Goal: Task Accomplishment & Management: Use online tool/utility

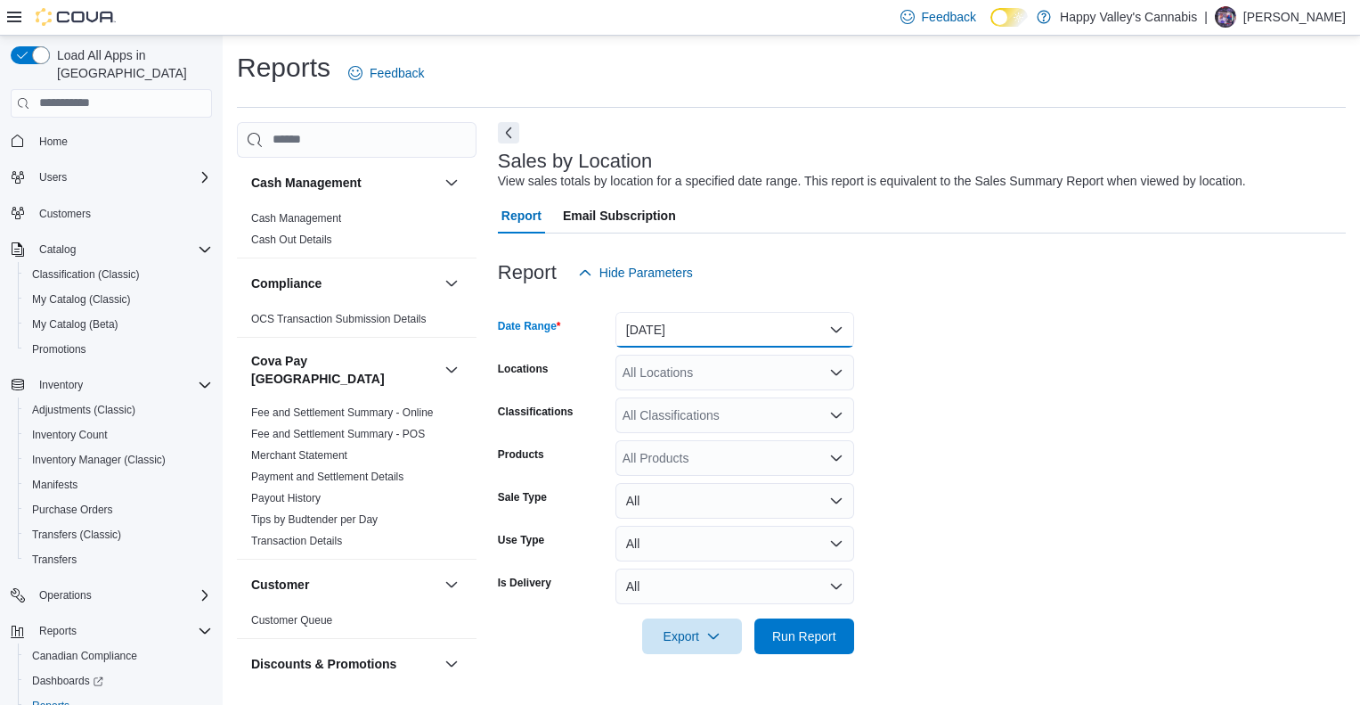
click at [788, 339] on button "[DATE]" at bounding box center [735, 330] width 239 height 36
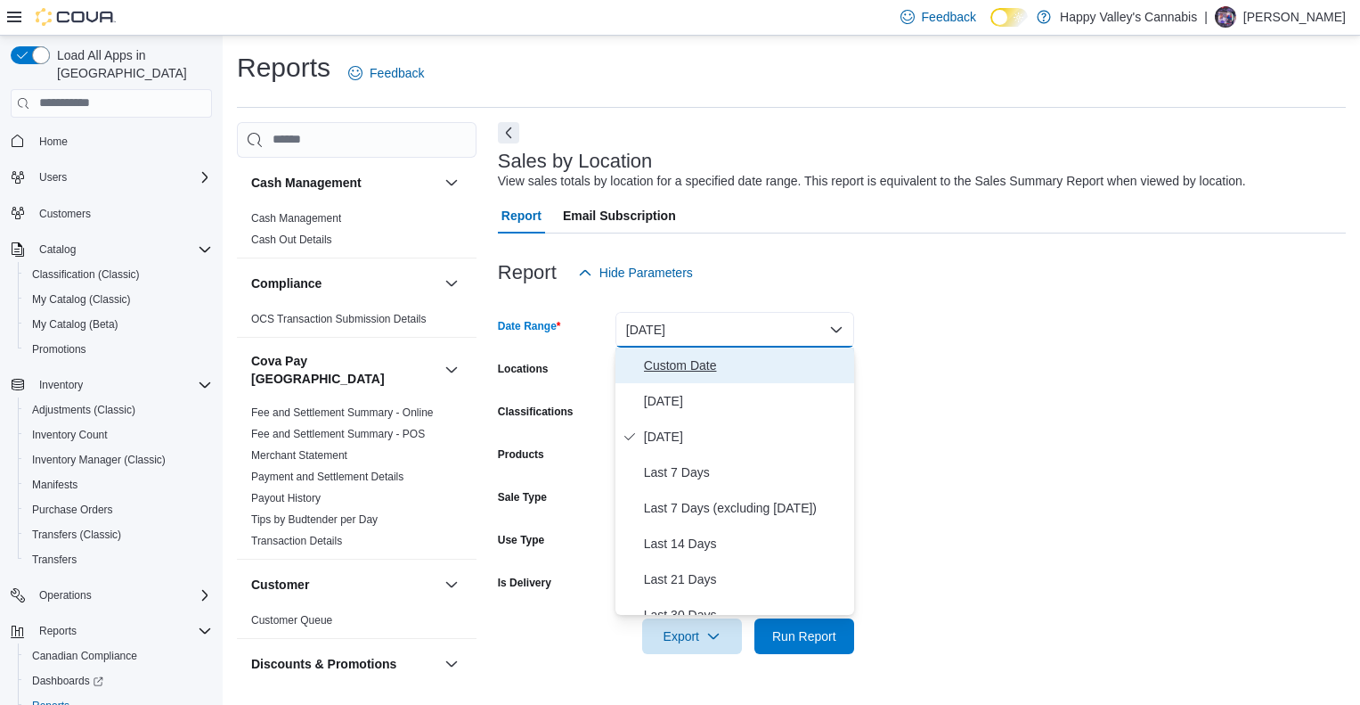
click at [762, 363] on span "Custom Date" at bounding box center [745, 365] width 203 height 21
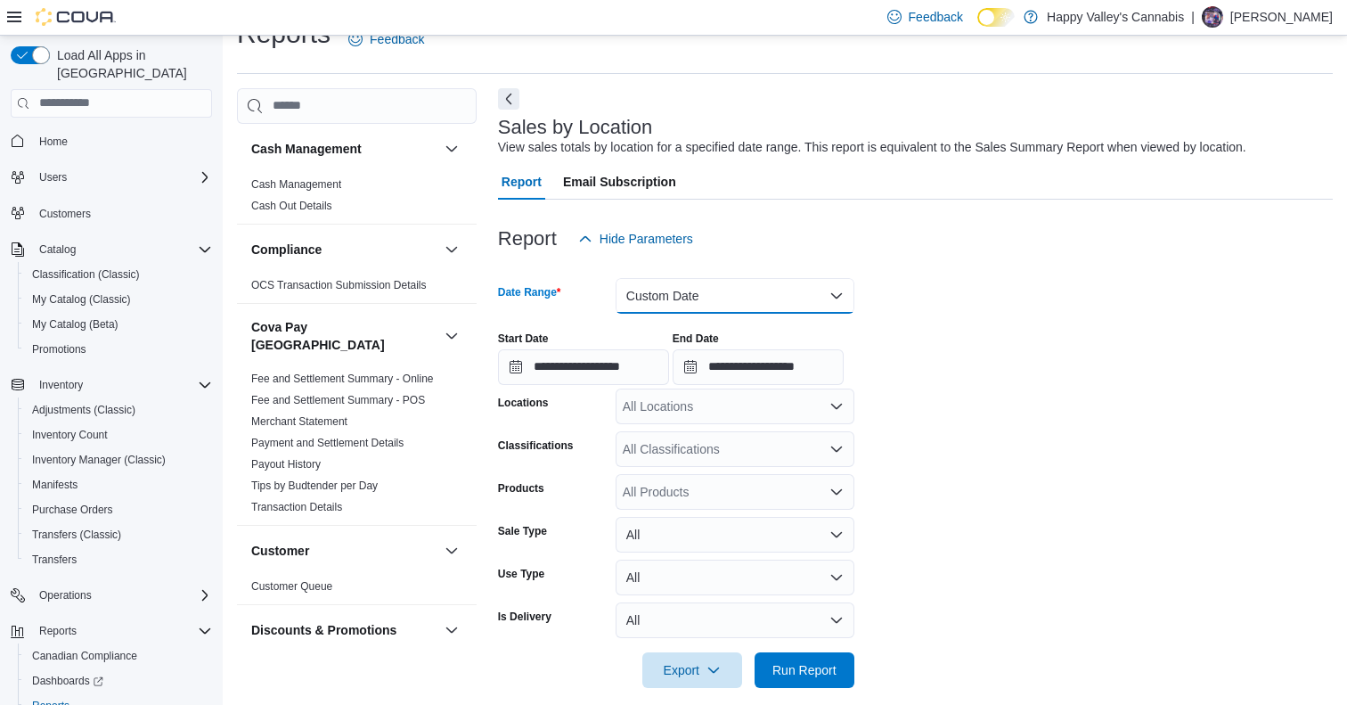
scroll to position [53, 0]
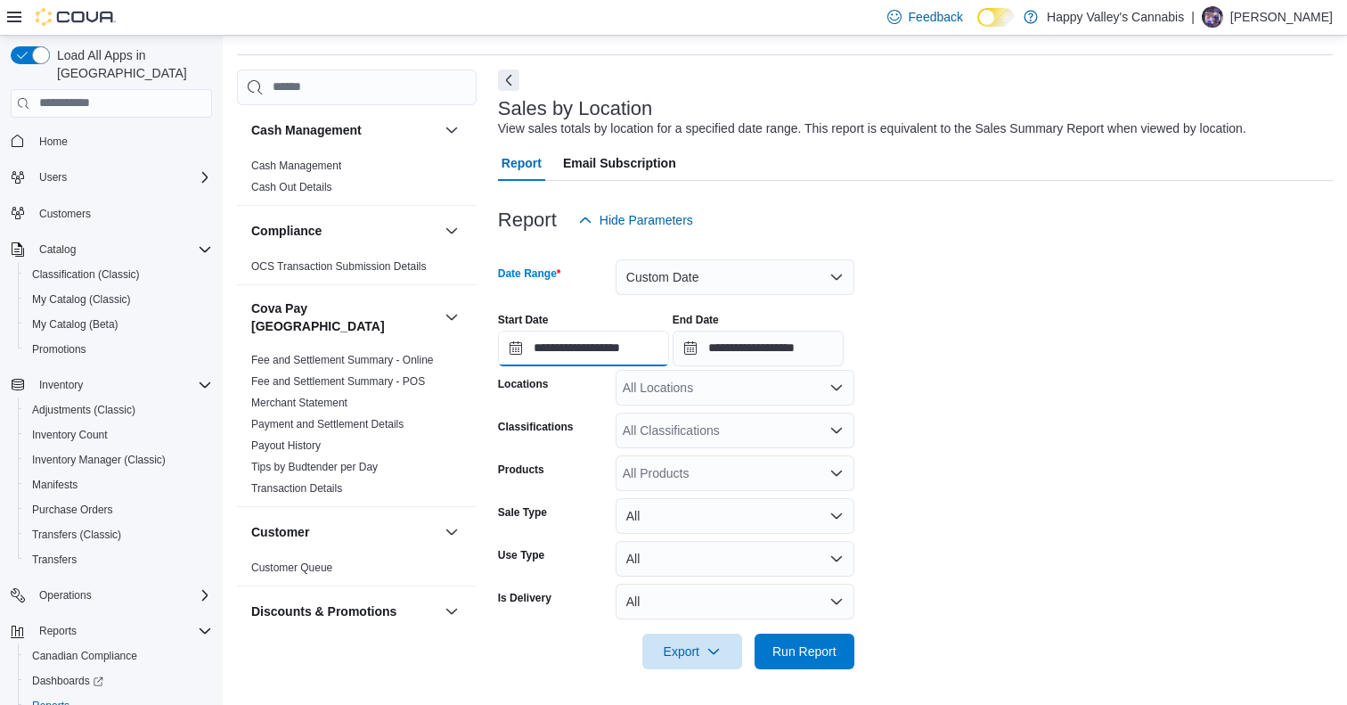
click at [579, 351] on input "**********" at bounding box center [583, 348] width 171 height 36
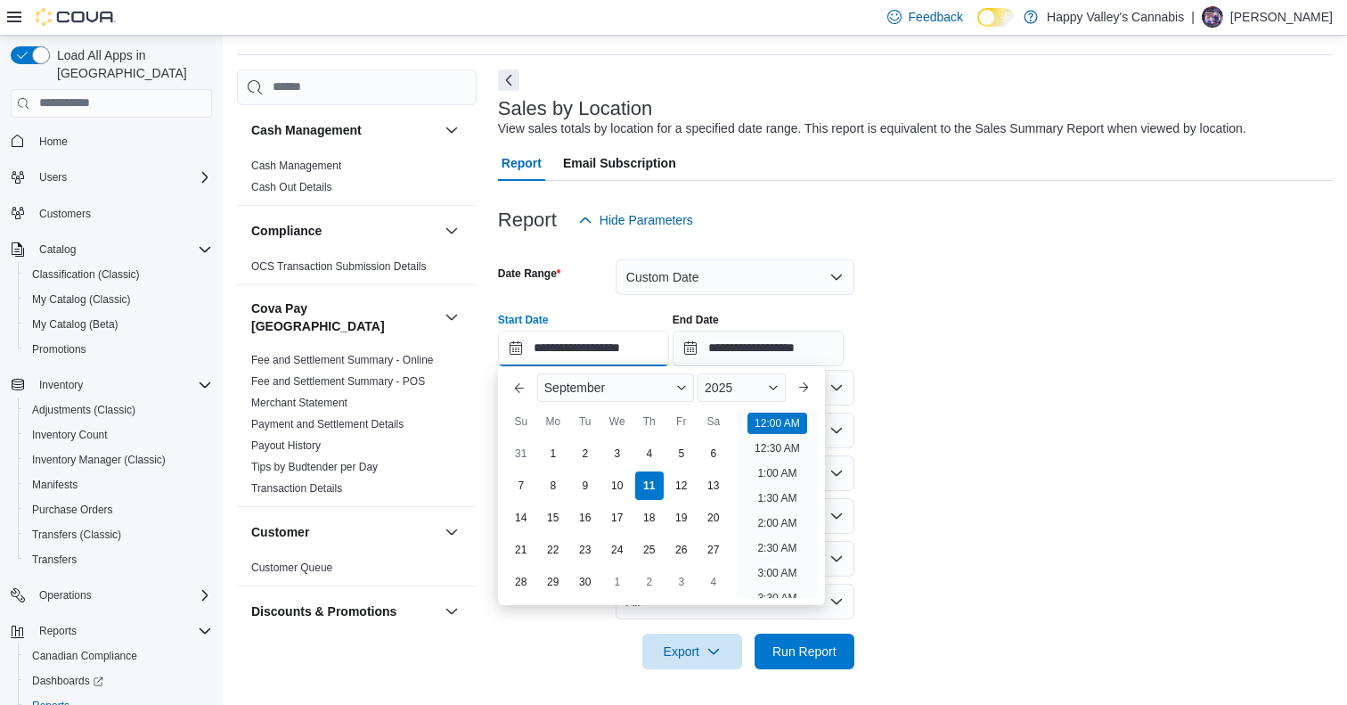
scroll to position [55, 0]
click at [521, 384] on button "Previous Month" at bounding box center [519, 387] width 29 height 29
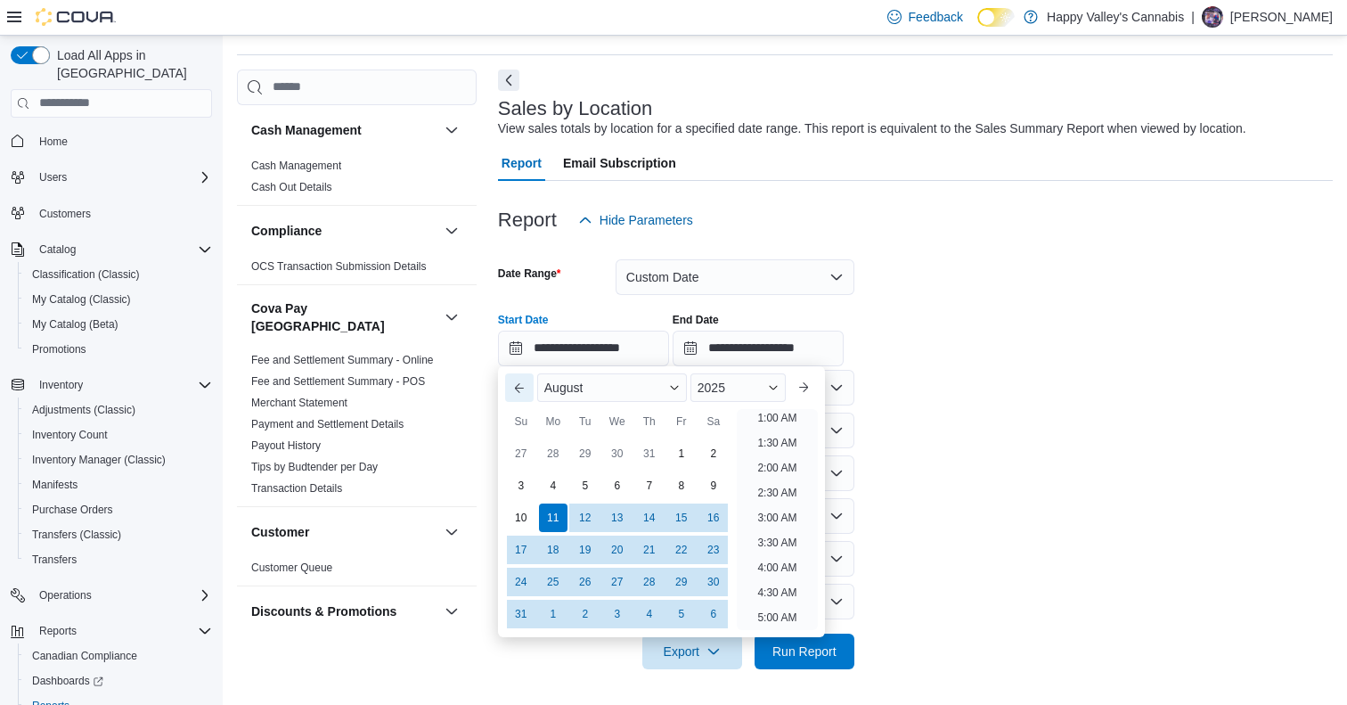
click at [521, 384] on button "Previous Month" at bounding box center [519, 387] width 29 height 29
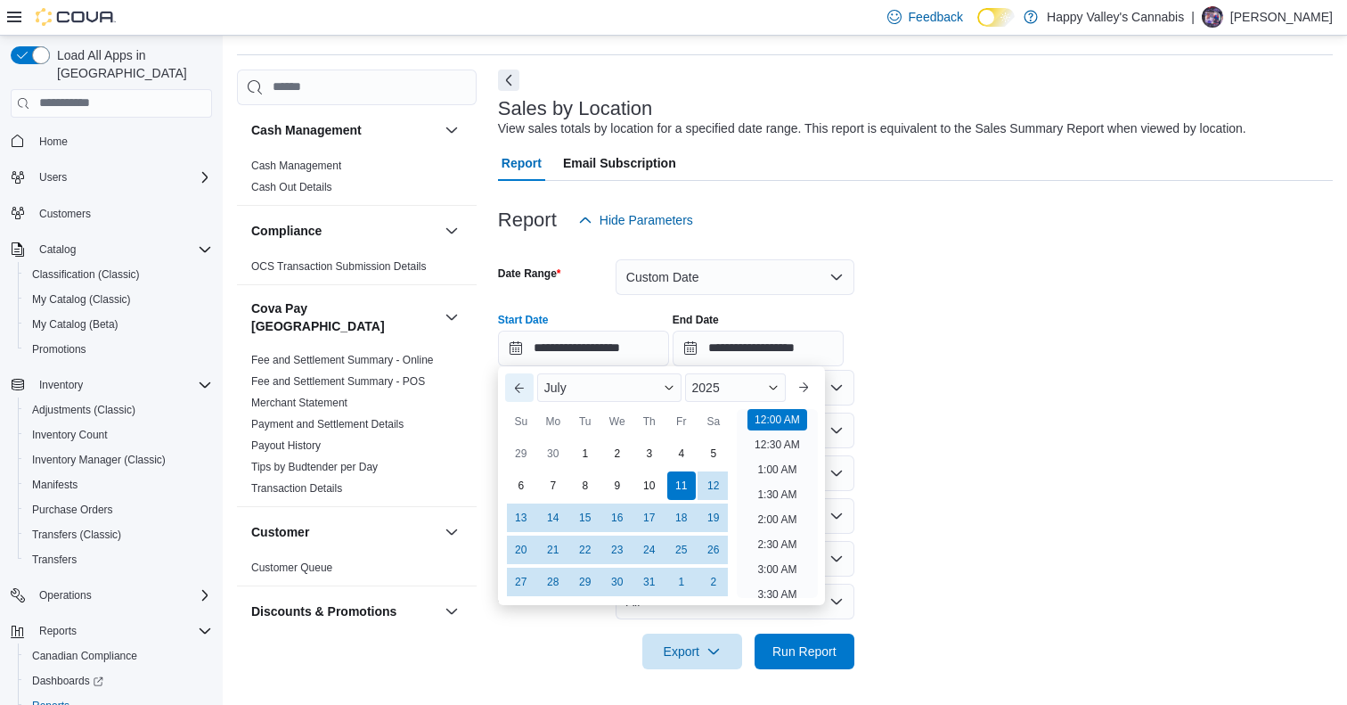
click at [521, 384] on button "Previous Month" at bounding box center [519, 387] width 29 height 29
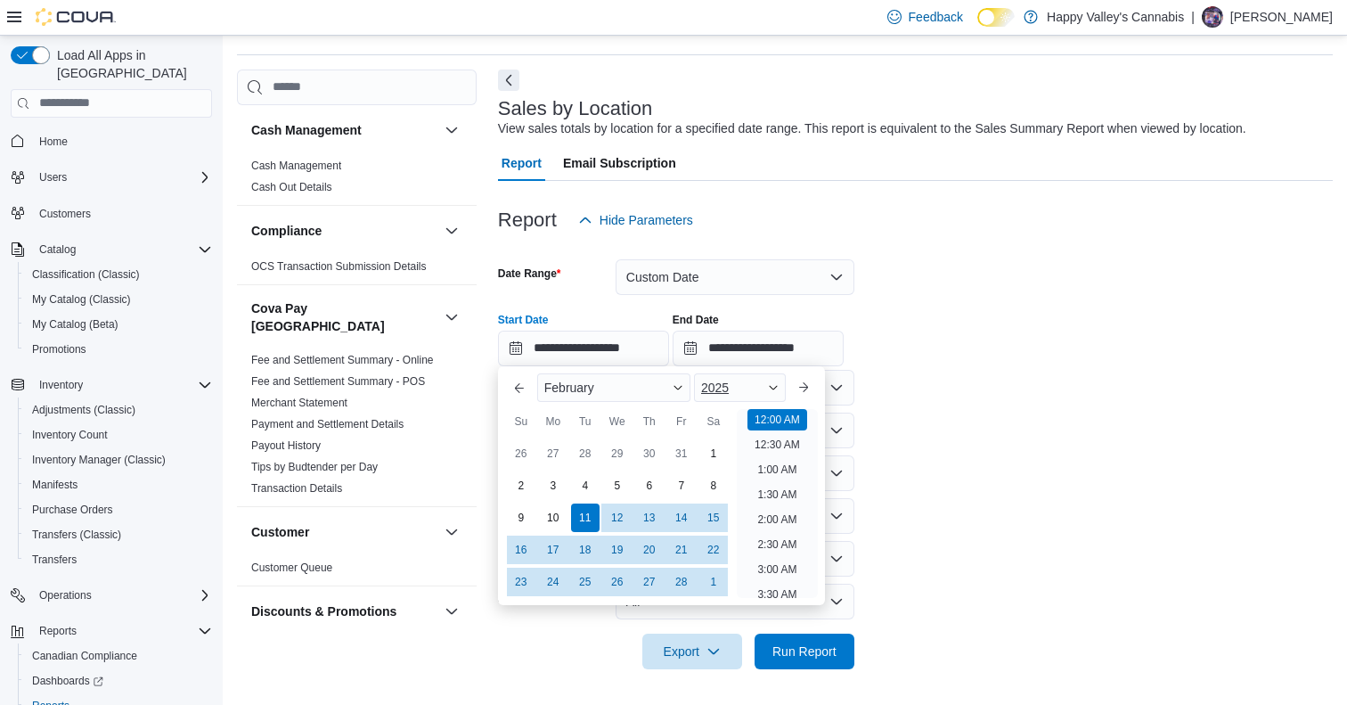
click at [773, 389] on div "2025" at bounding box center [740, 387] width 92 height 29
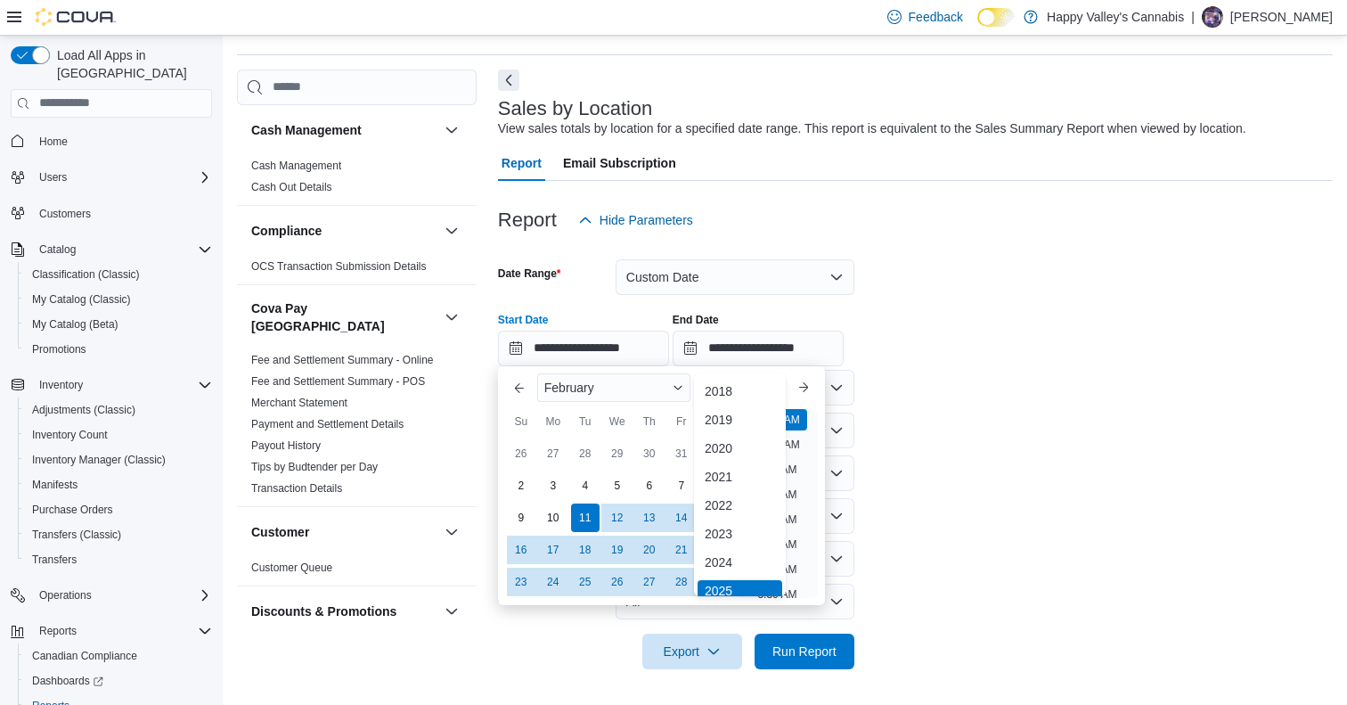
scroll to position [5, 0]
click at [746, 435] on div "2020" at bounding box center [739, 442] width 85 height 21
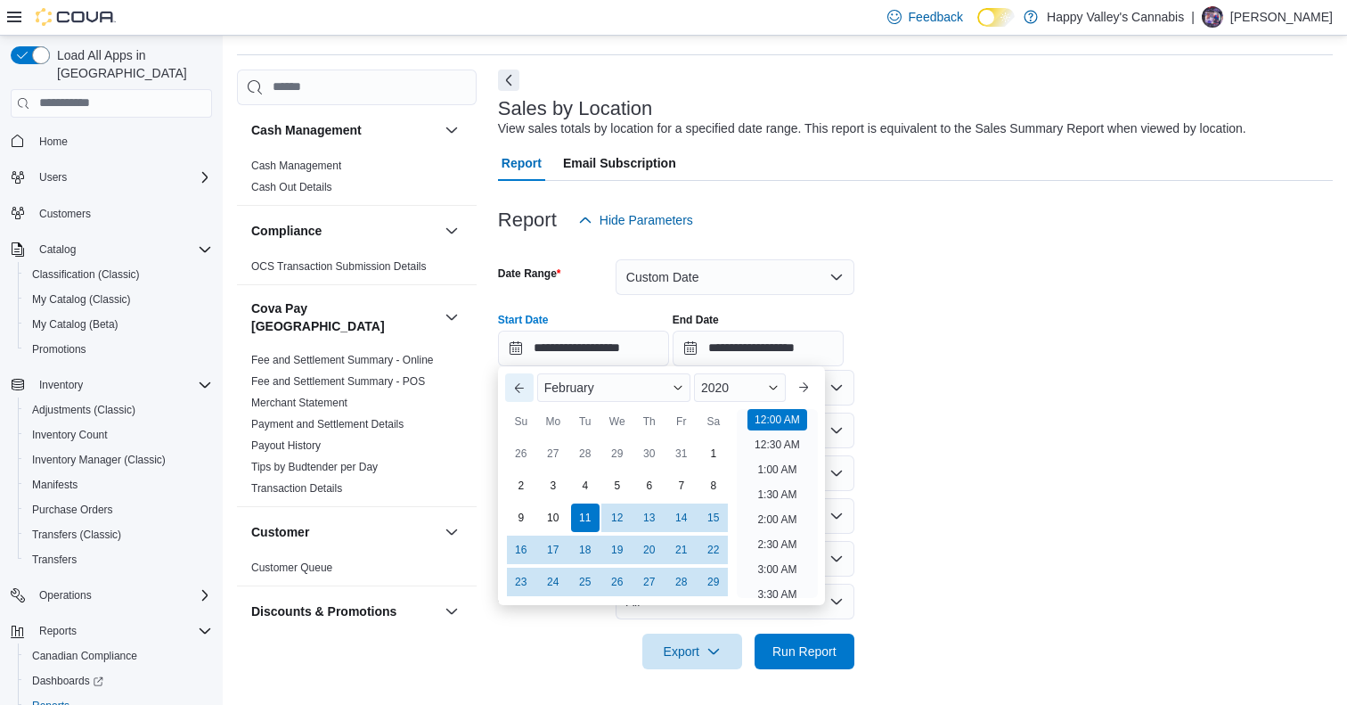
click at [511, 387] on button "Previous Month" at bounding box center [519, 387] width 29 height 29
click at [624, 452] on div "1" at bounding box center [616, 452] width 31 height 31
type input "**********"
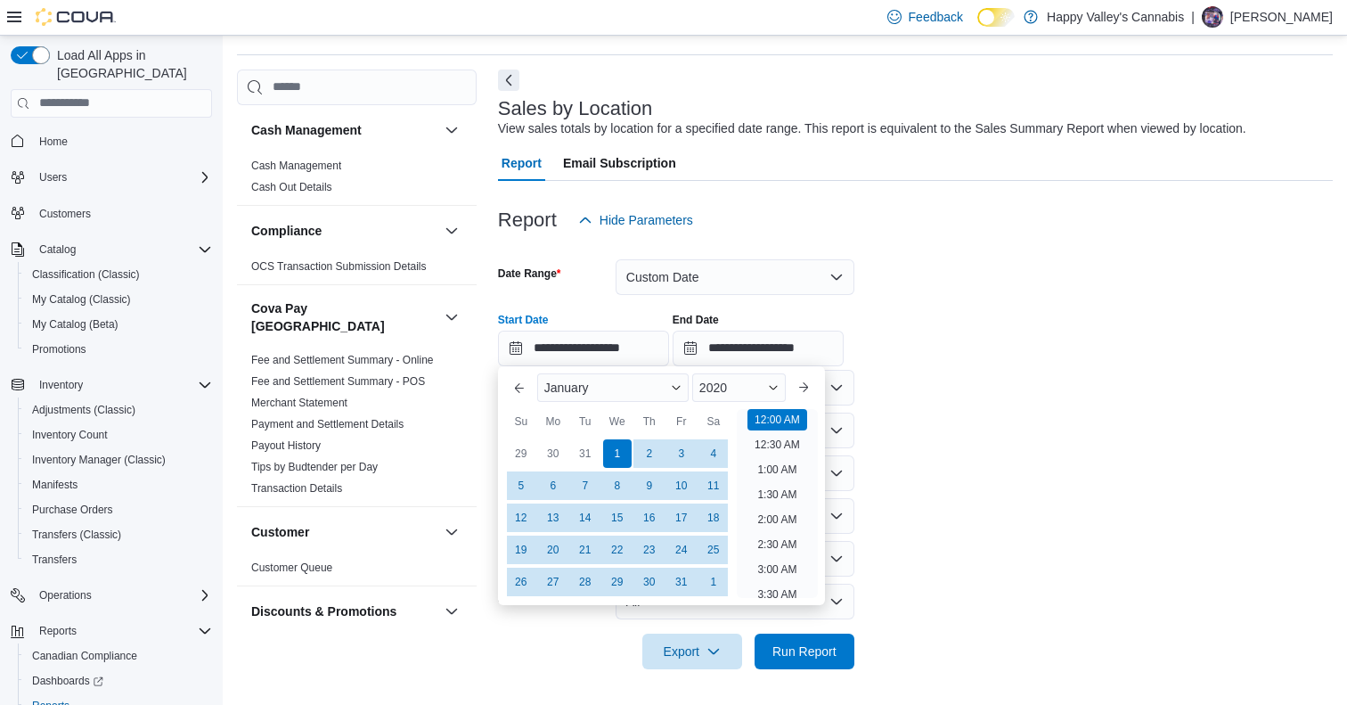
click at [910, 460] on form "**********" at bounding box center [915, 453] width 835 height 431
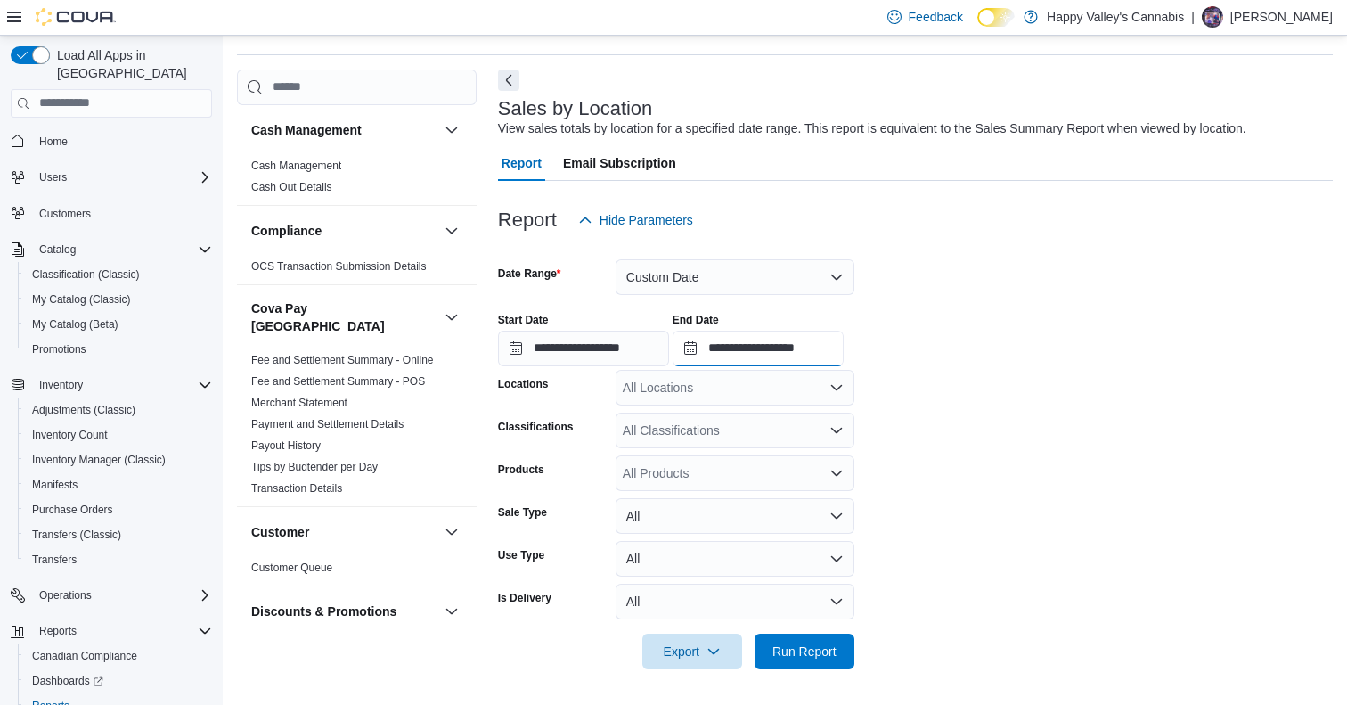
click at [799, 348] on input "**********" at bounding box center [758, 348] width 171 height 36
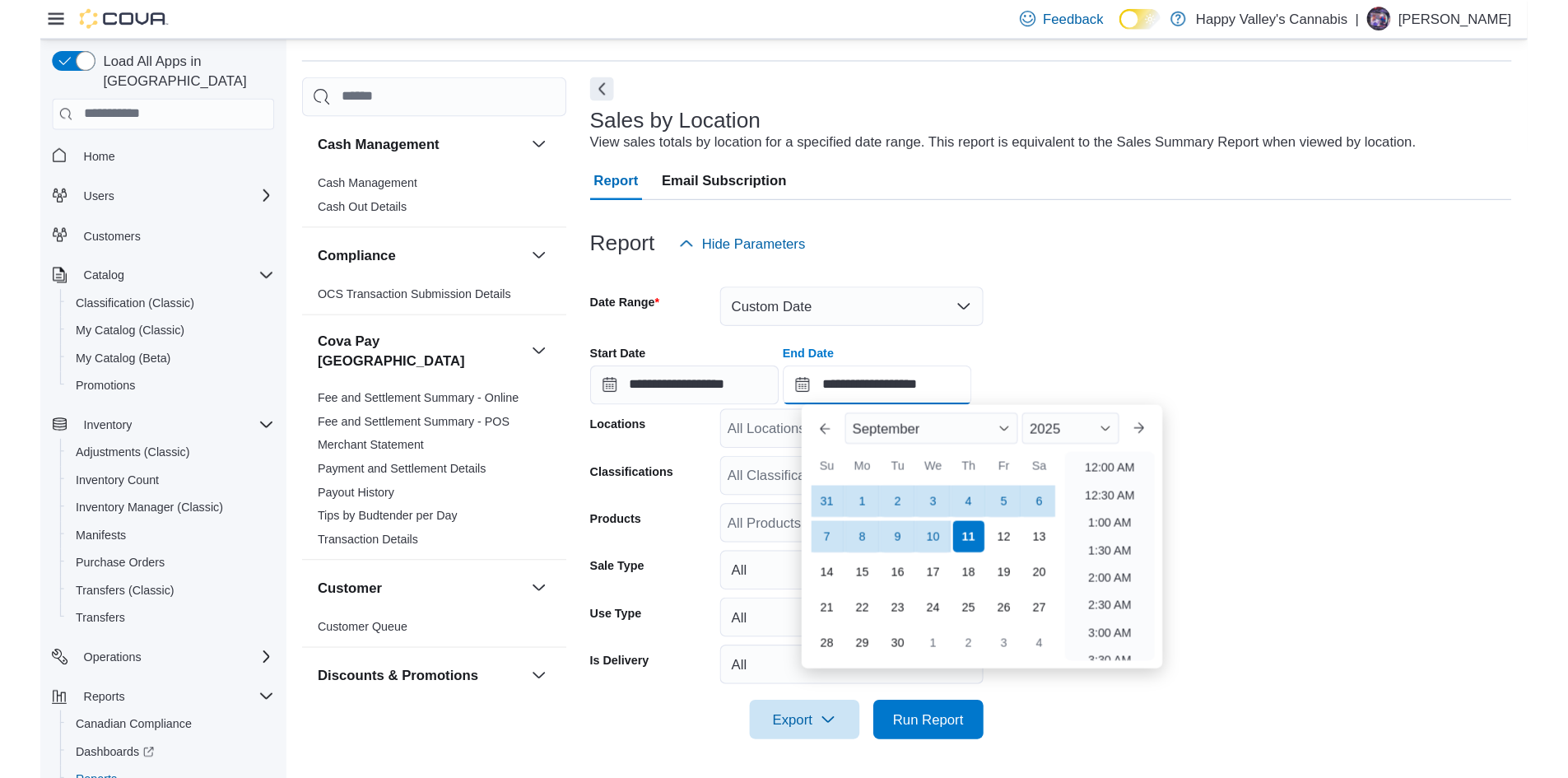
scroll to position [935, 0]
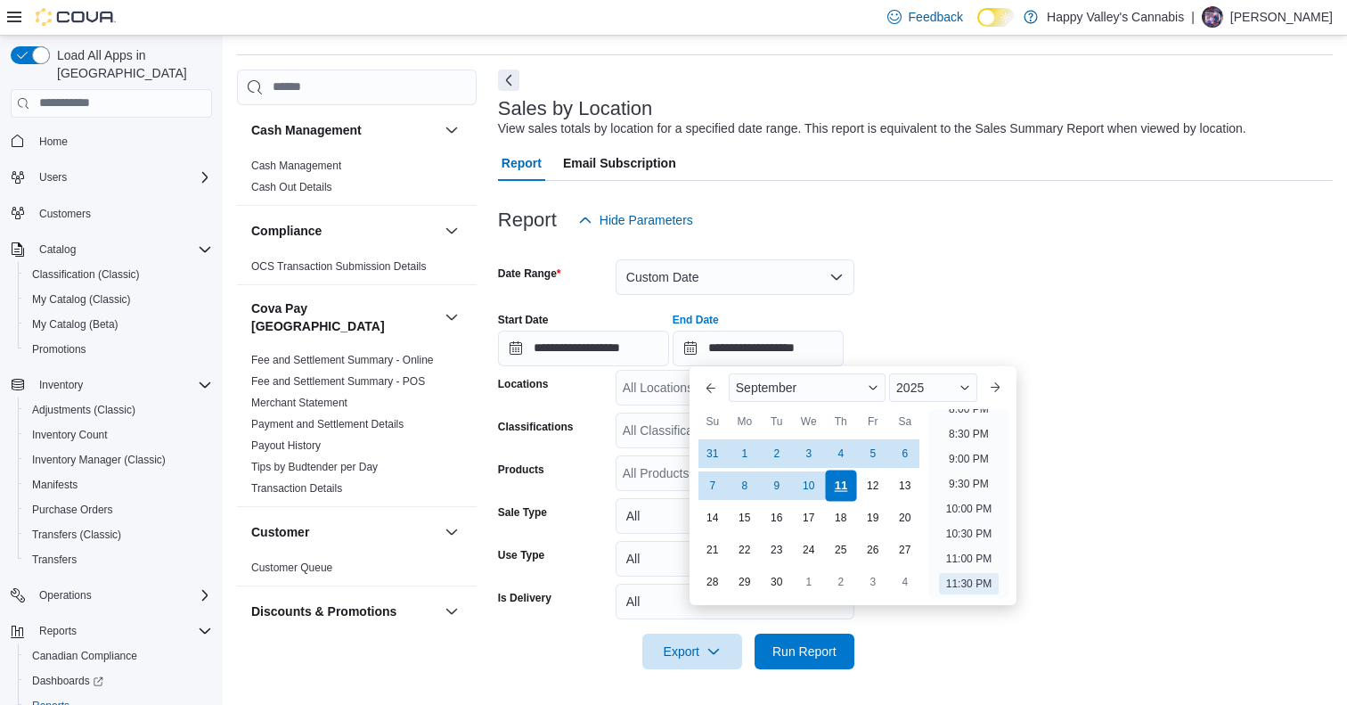
click at [836, 485] on div "11" at bounding box center [840, 484] width 31 height 31
click at [1034, 208] on div "Report Hide Parameters" at bounding box center [915, 220] width 835 height 36
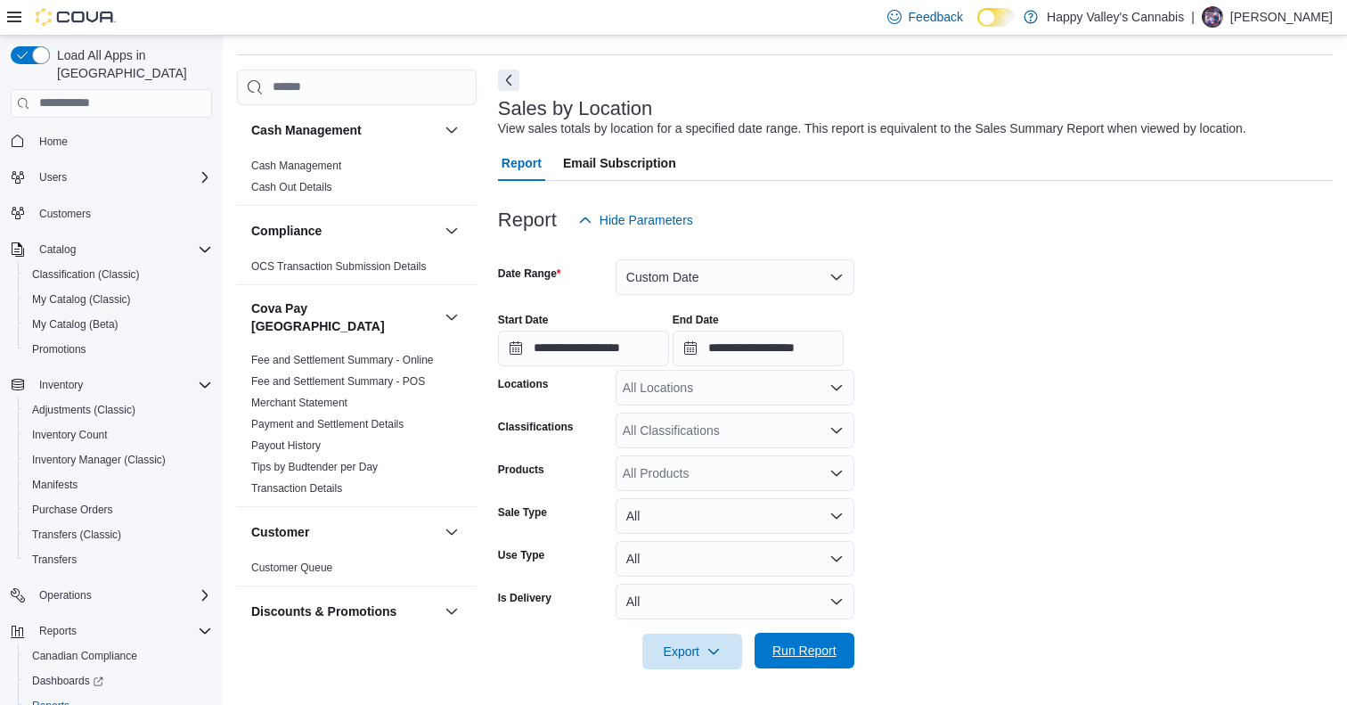
click at [809, 660] on span "Run Report" at bounding box center [804, 650] width 78 height 36
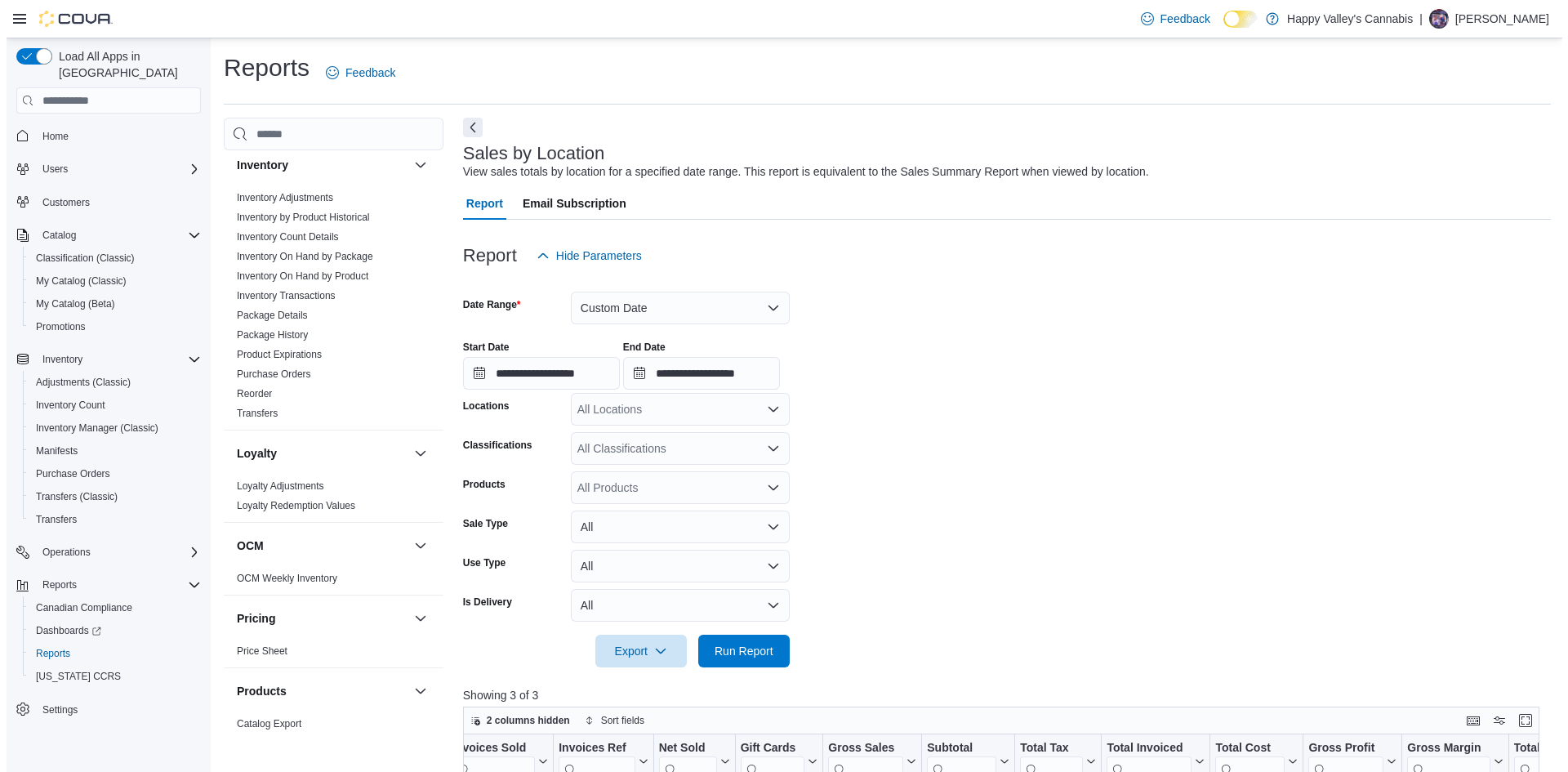
scroll to position [1108, 0]
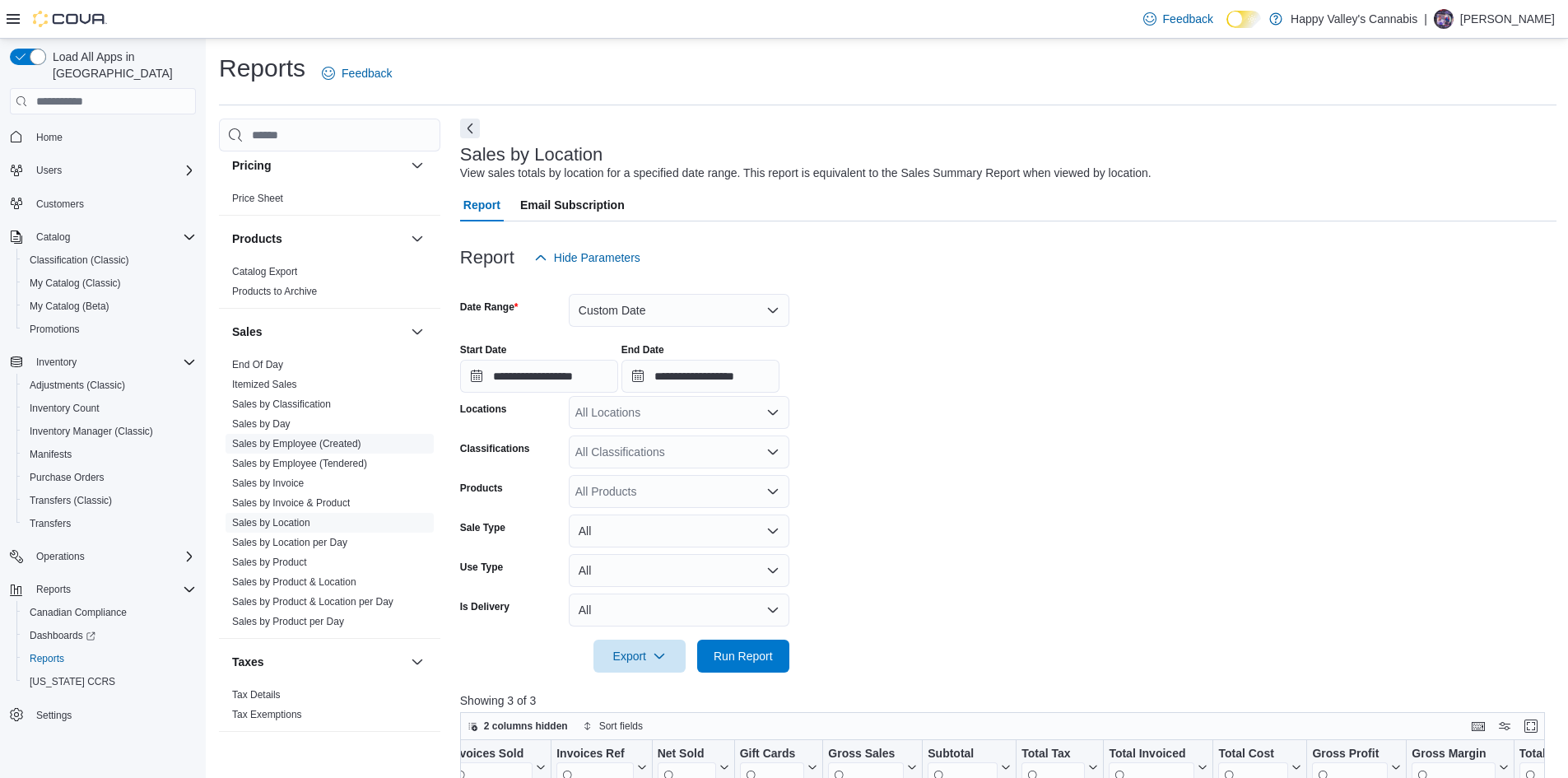
click at [283, 438] on link "Sales by Employee (Created)" at bounding box center [297, 444] width 129 height 11
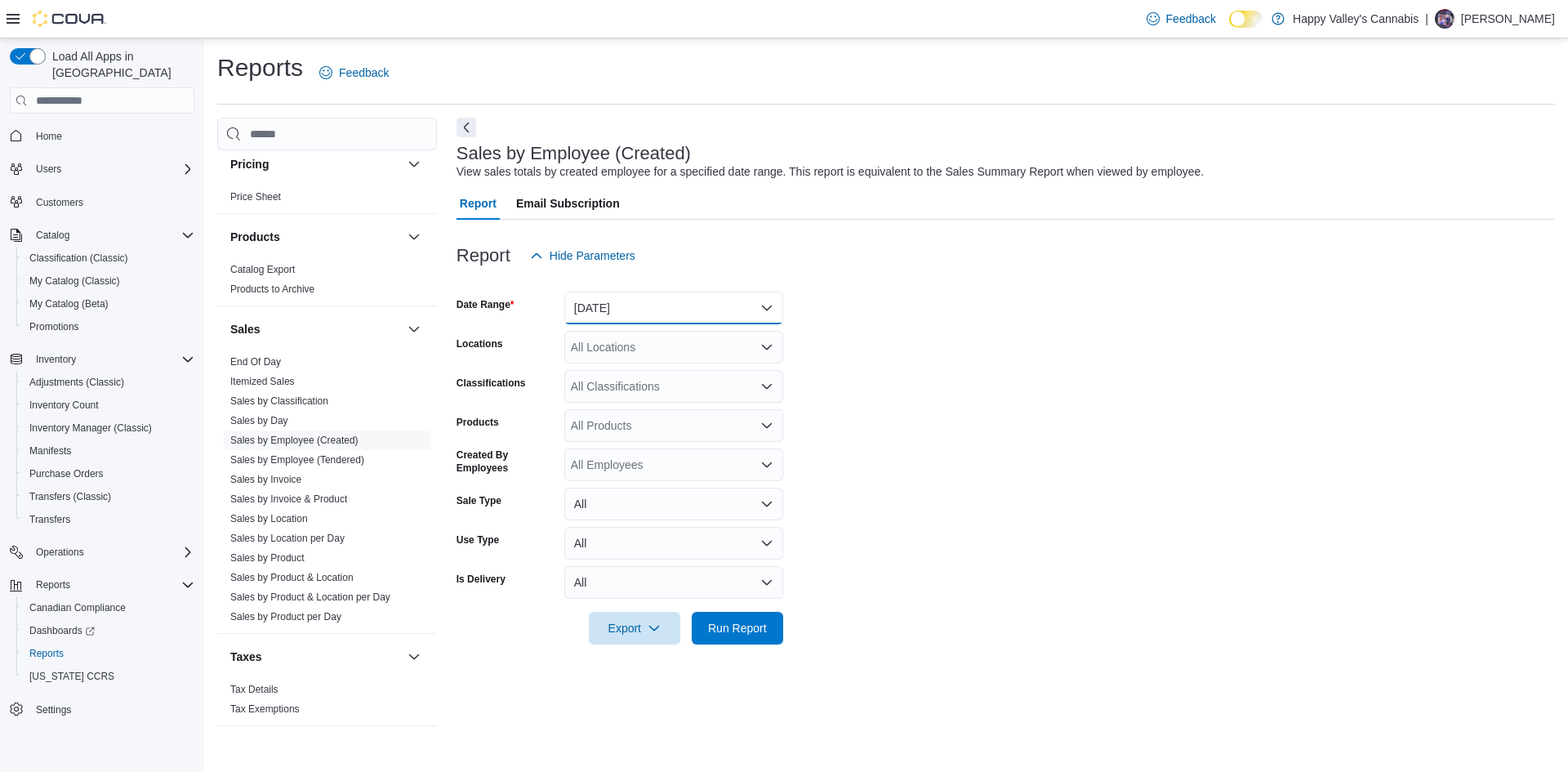
click at [618, 305] on button "[DATE]" at bounding box center [674, 308] width 219 height 33
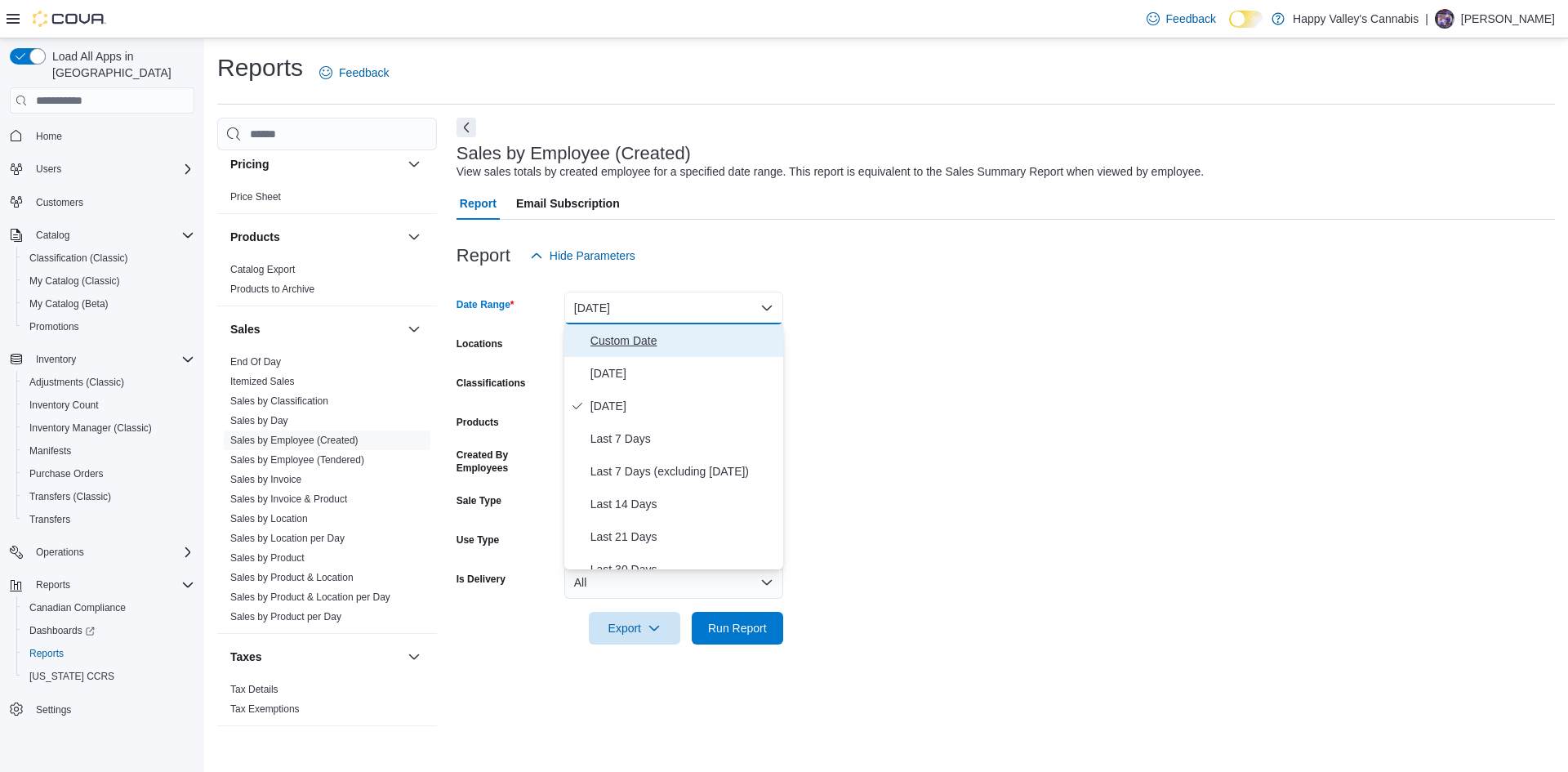
click at [613, 344] on span "Custom Date" at bounding box center [683, 340] width 186 height 19
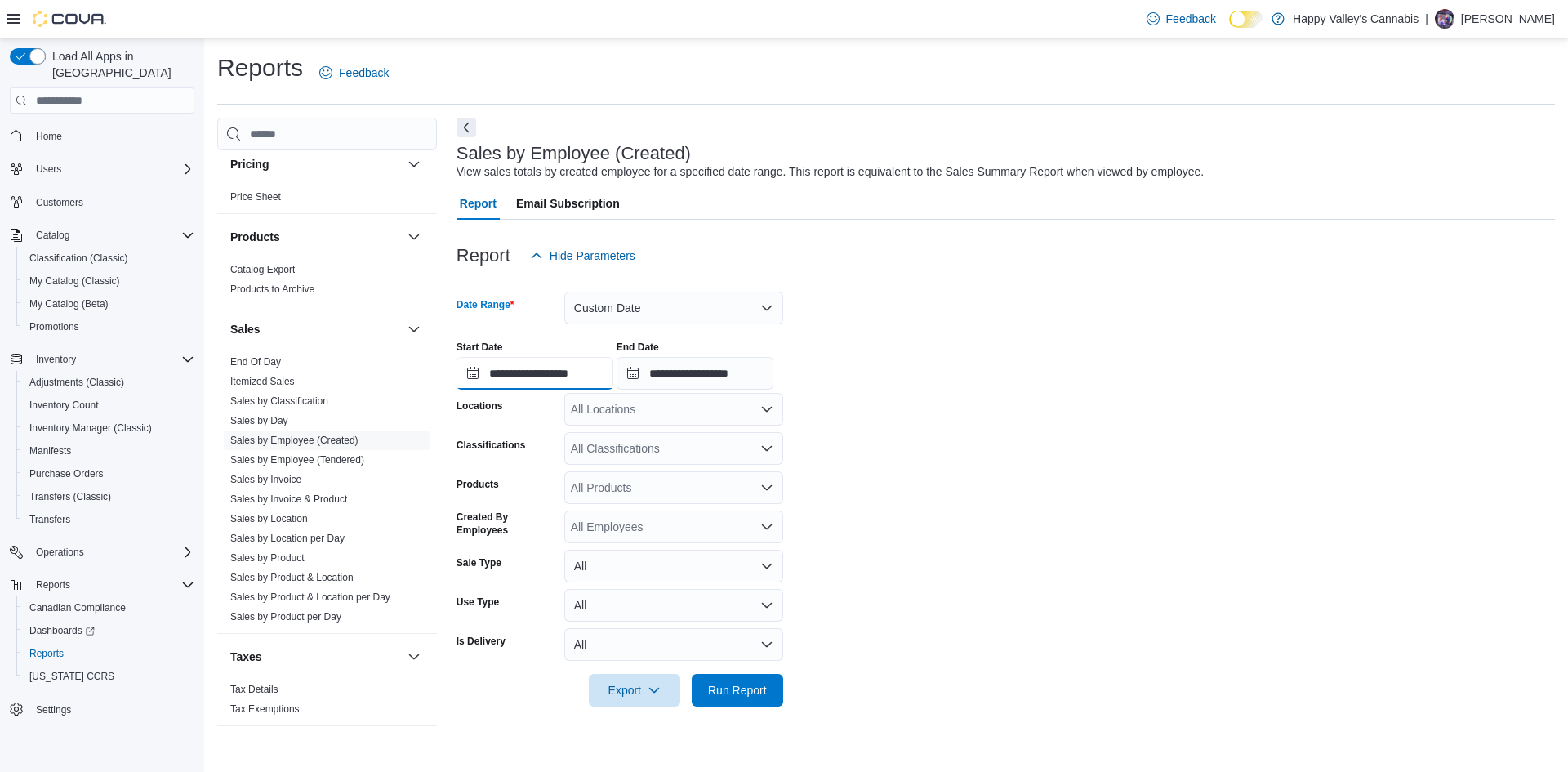
click at [586, 378] on input "**********" at bounding box center [535, 373] width 157 height 33
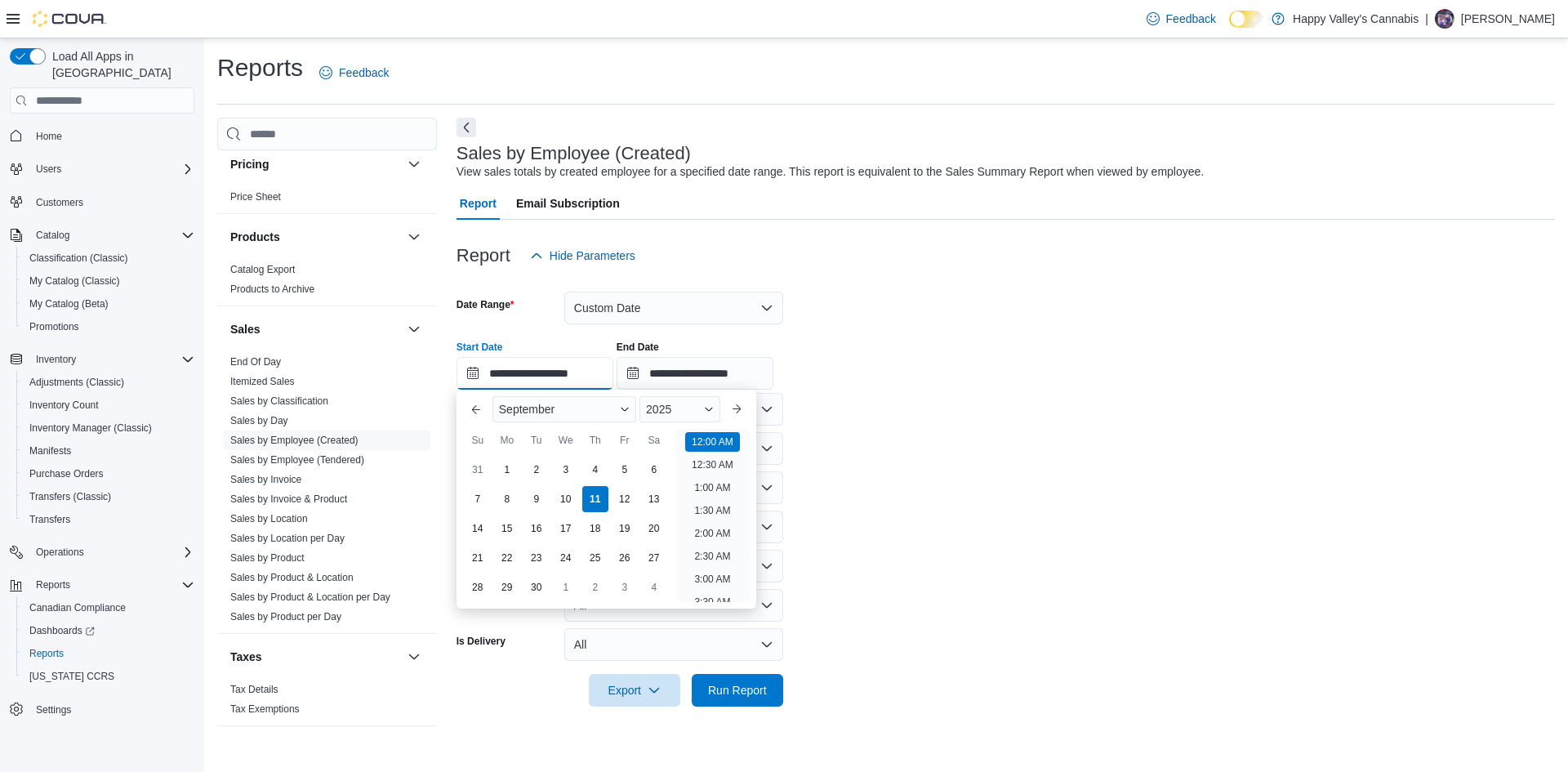
scroll to position [50, 0]
click at [680, 417] on div "2025" at bounding box center [679, 409] width 81 height 27
click at [685, 458] on div "2020" at bounding box center [680, 459] width 75 height 19
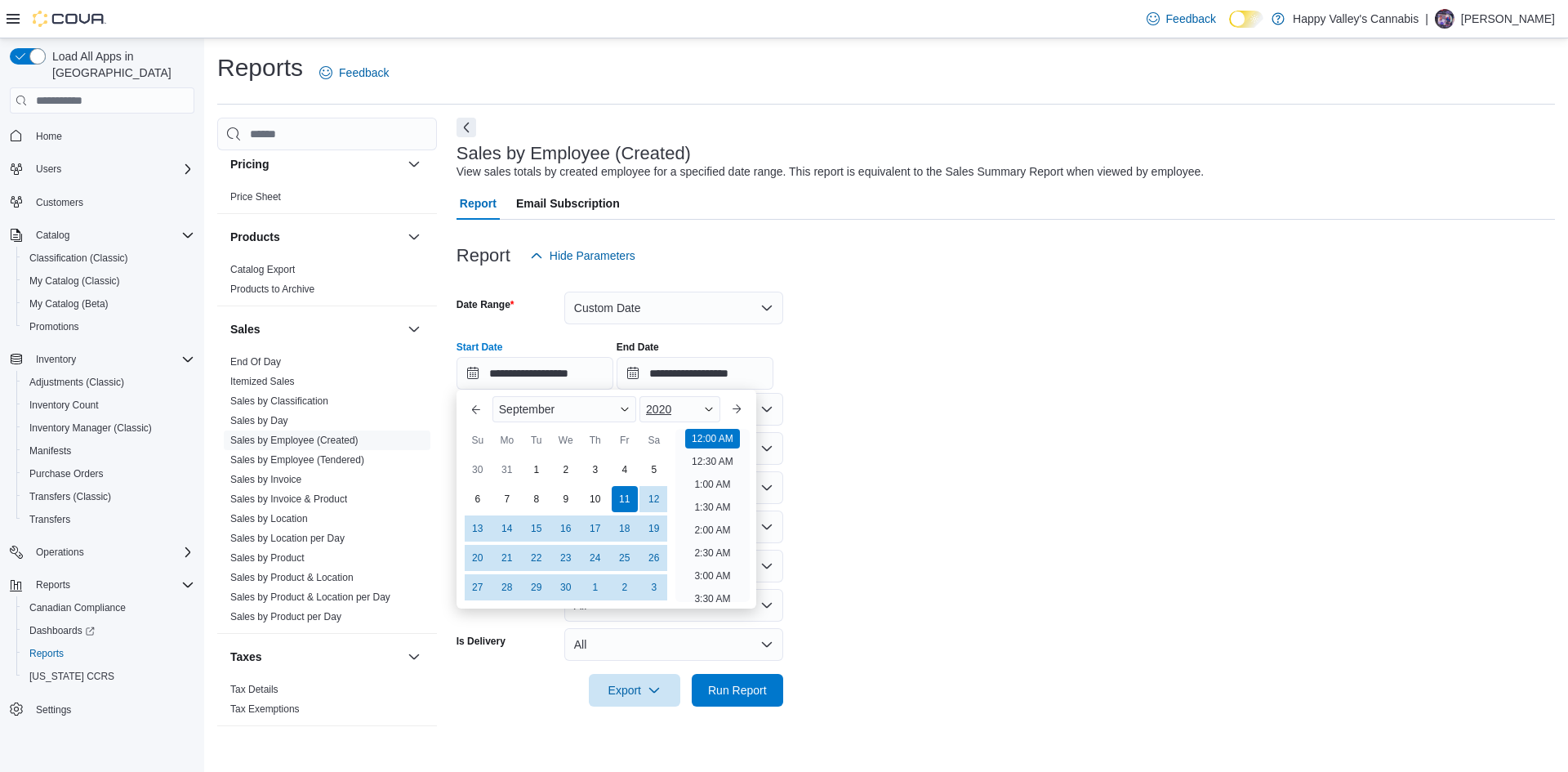
click at [695, 406] on div "2020" at bounding box center [679, 409] width 81 height 27
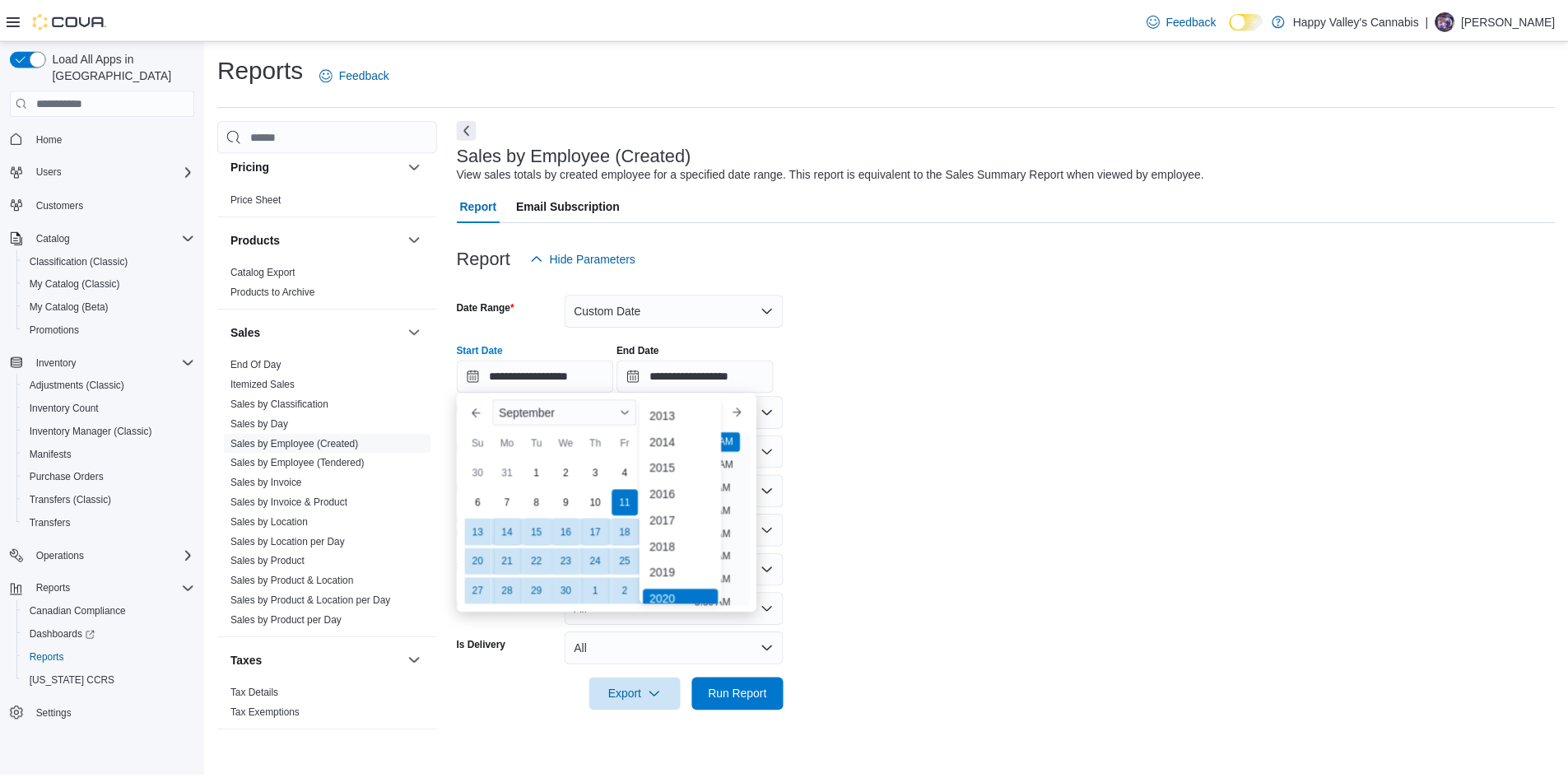
scroll to position [5, 0]
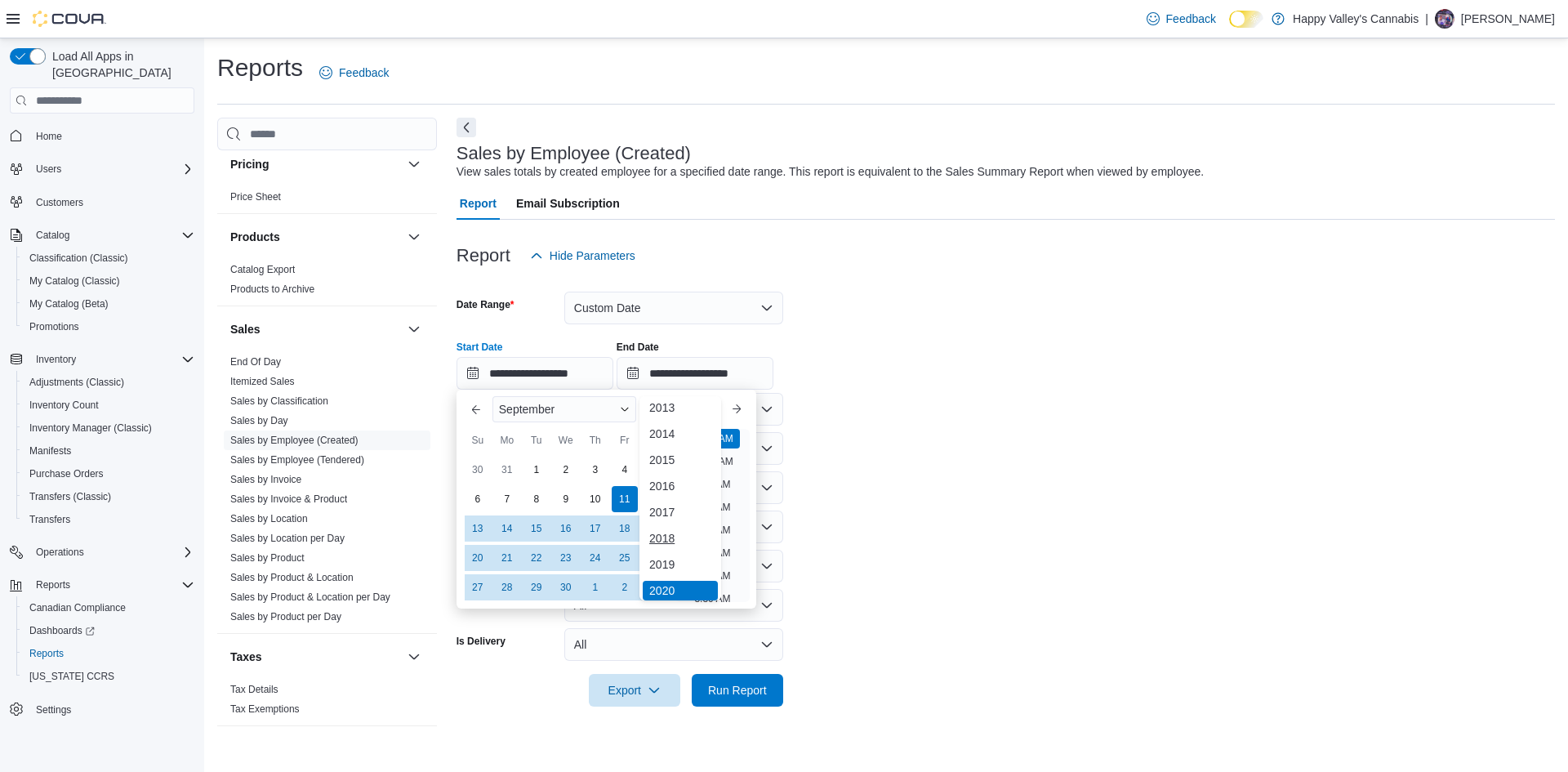
click at [677, 534] on div "2018" at bounding box center [680, 537] width 75 height 19
type input "**********"
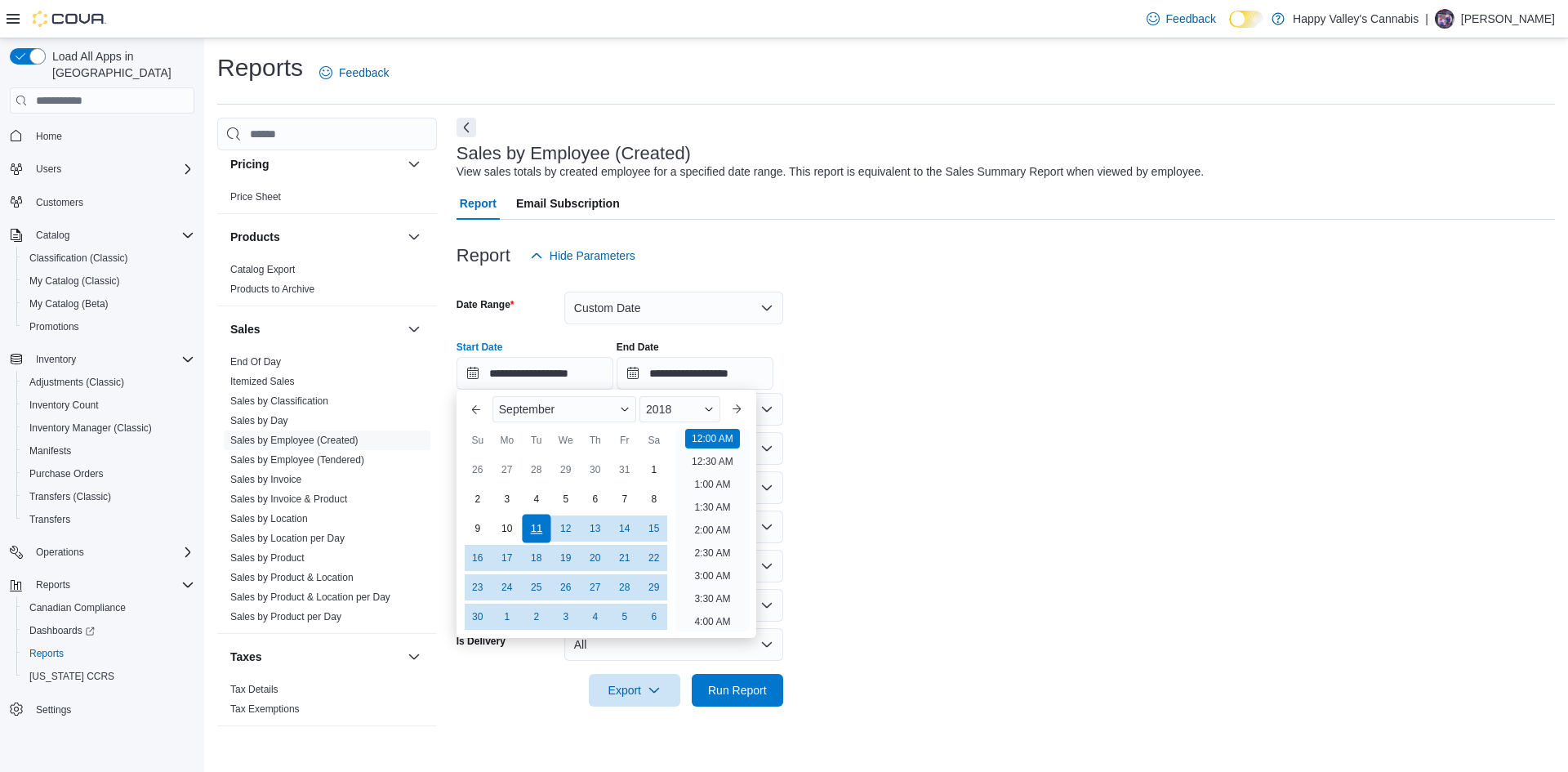
click at [535, 524] on div "11" at bounding box center [536, 528] width 28 height 28
click at [745, 645] on span "Run Report" at bounding box center [737, 689] width 59 height 17
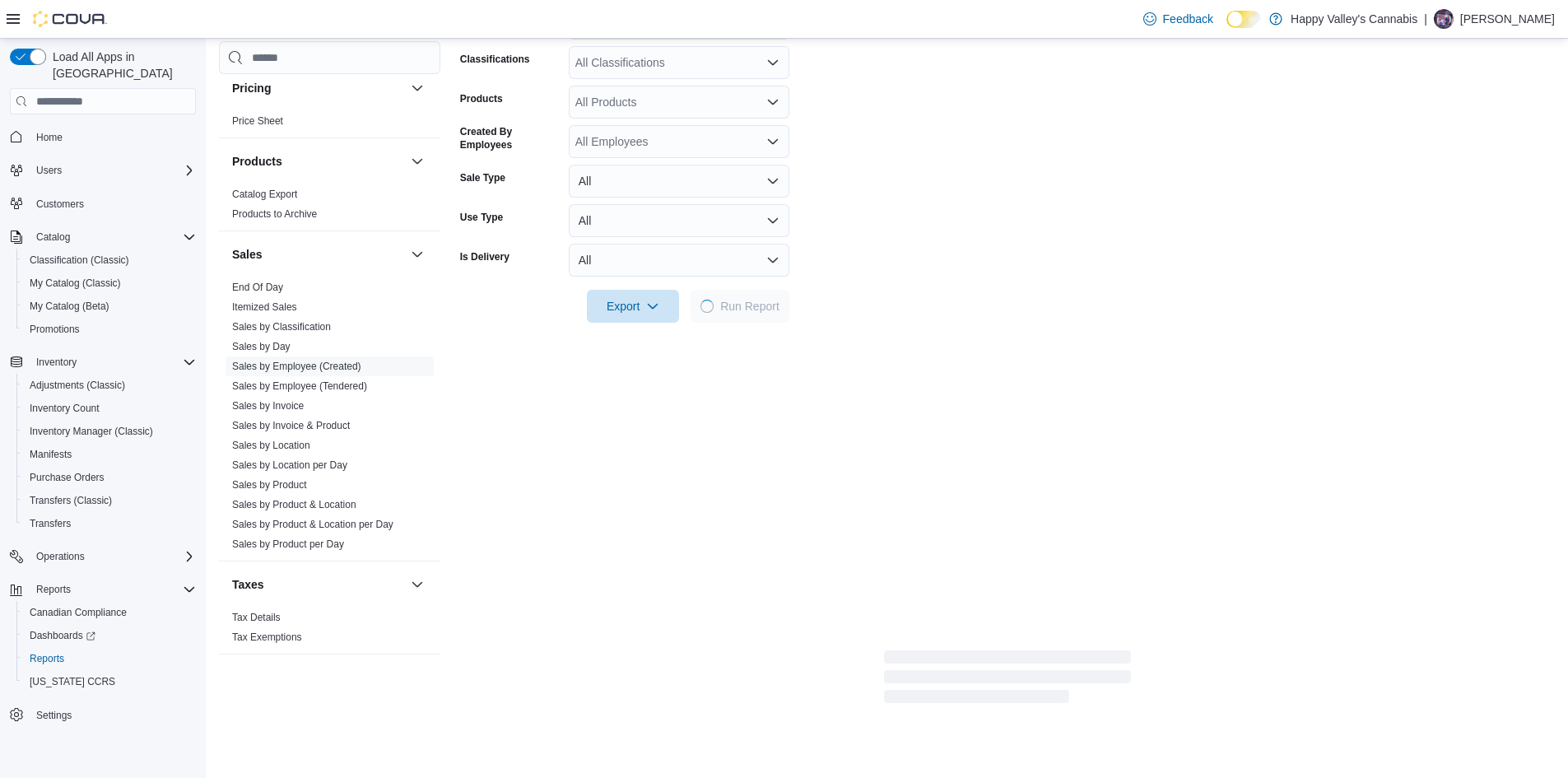
scroll to position [493, 0]
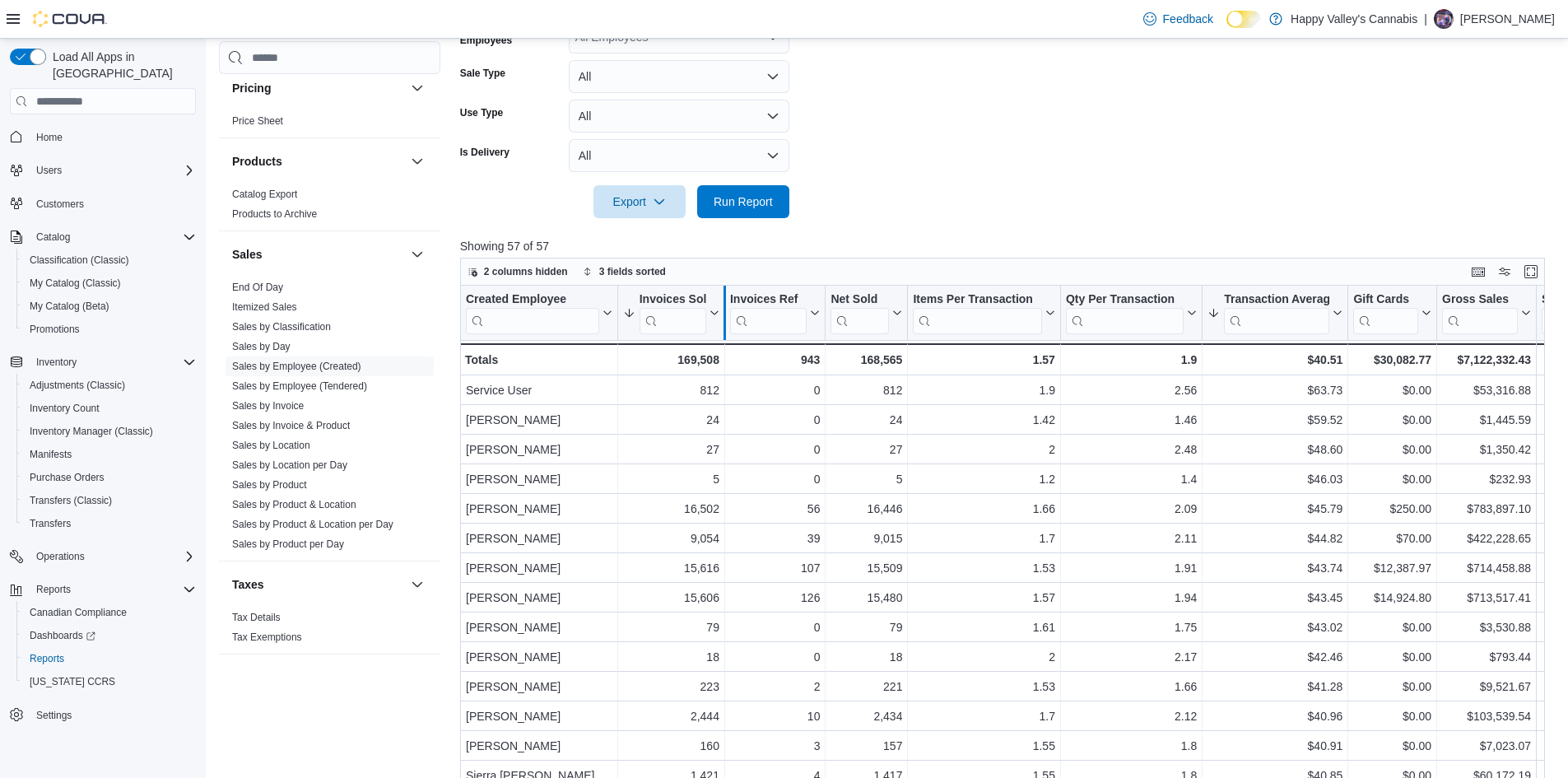
click at [719, 310] on div at bounding box center [724, 312] width 13 height 55
click at [712, 312] on icon at bounding box center [714, 313] width 7 height 4
click at [693, 389] on span "Sort High-Low" at bounding box center [683, 395] width 63 height 13
click at [711, 313] on icon at bounding box center [712, 312] width 13 height 10
click at [704, 396] on span "Sort High-Low" at bounding box center [683, 395] width 63 height 13
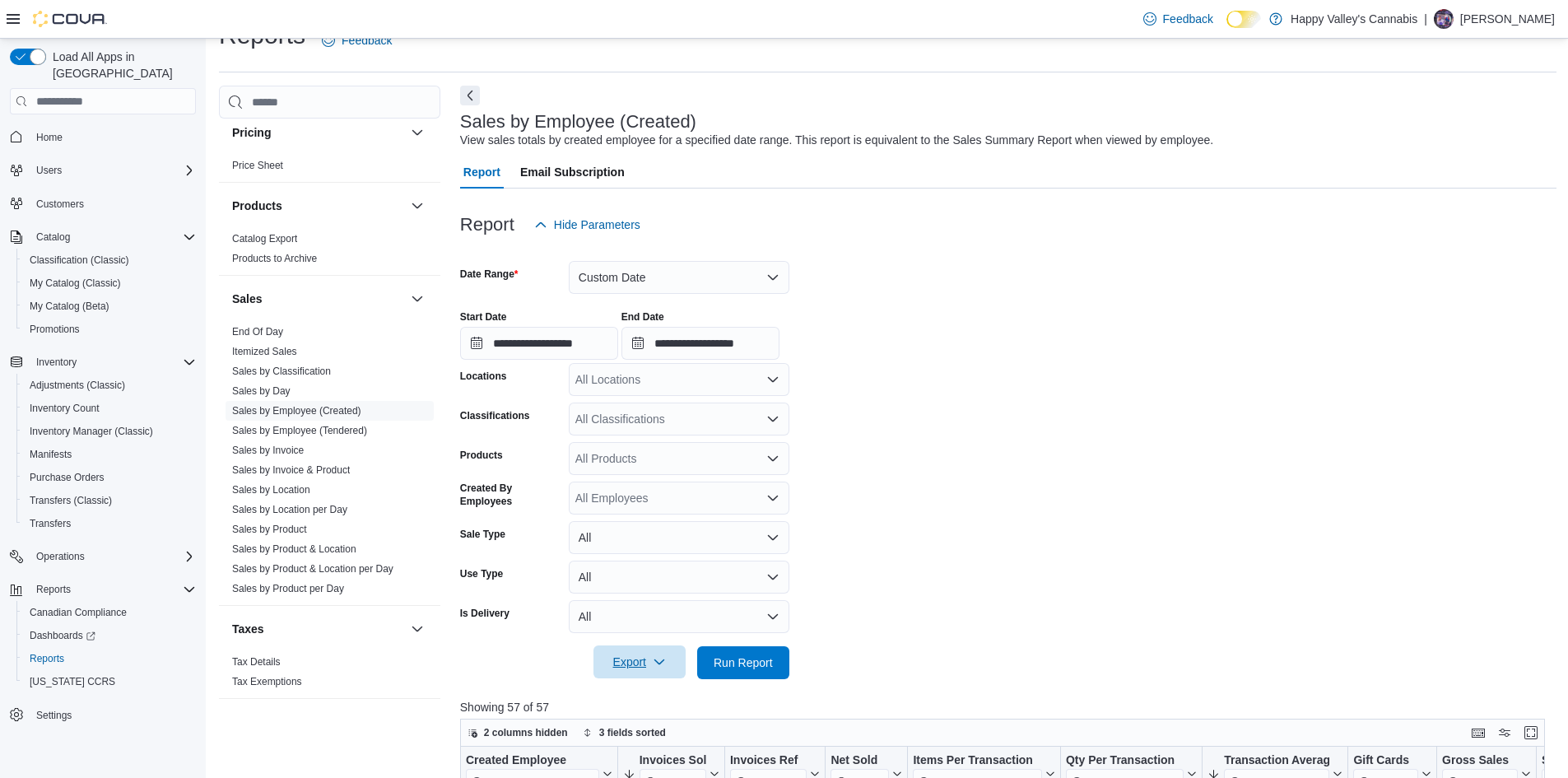
scroll to position [0, 0]
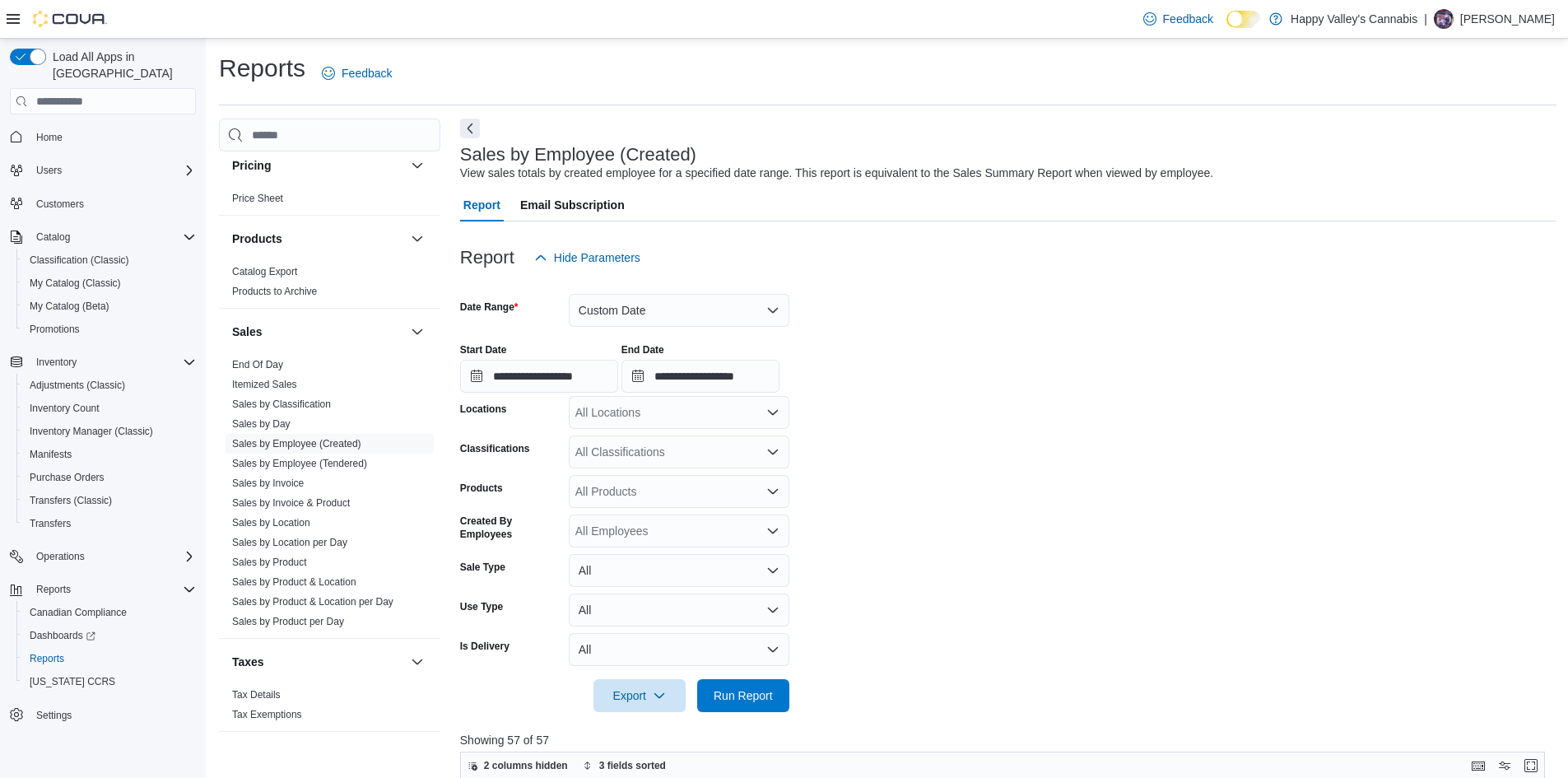
click at [705, 328] on div at bounding box center [1008, 329] width 1097 height 4
click at [708, 319] on button "Custom Date" at bounding box center [679, 310] width 221 height 33
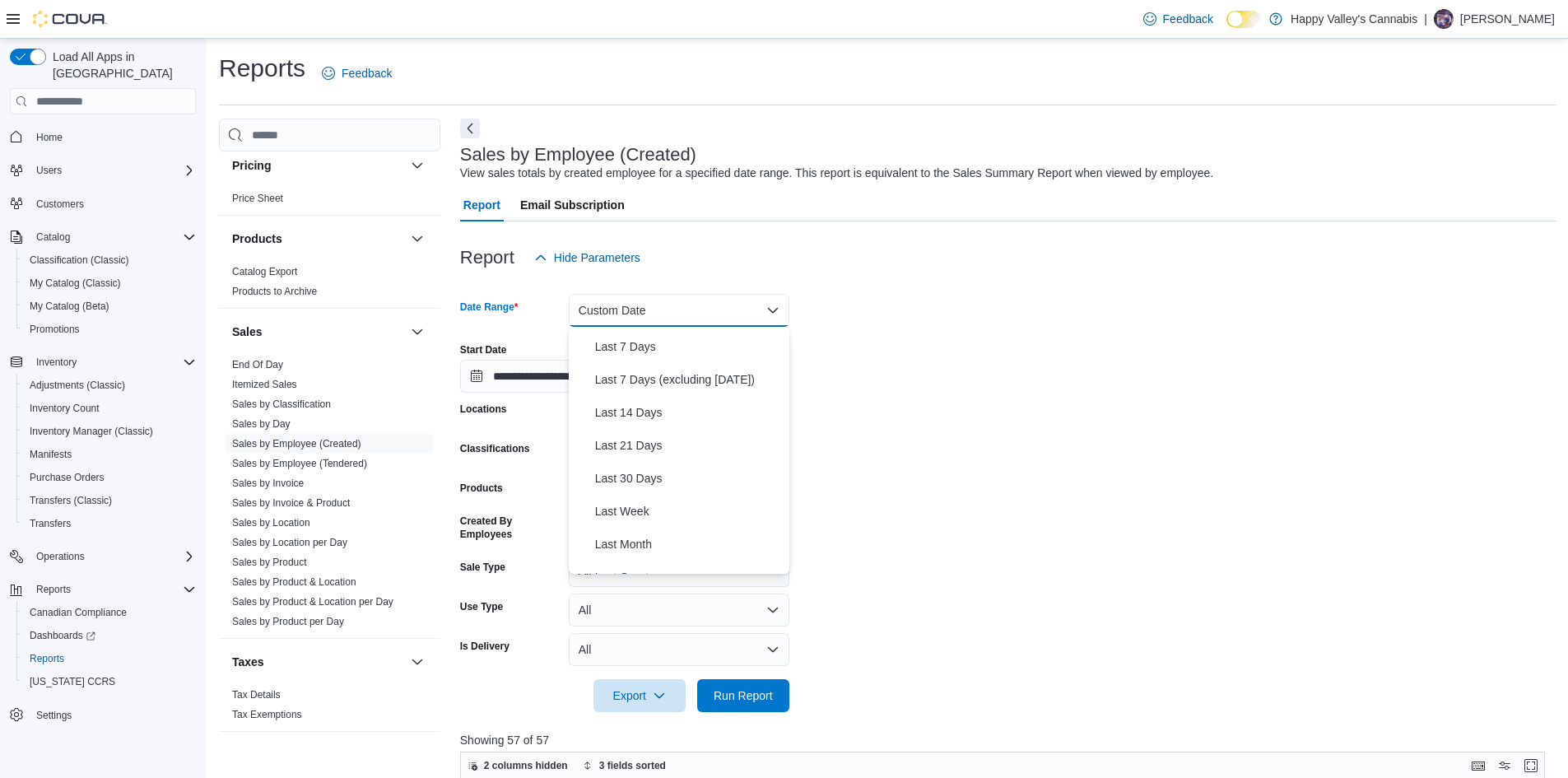
scroll to position [247, 0]
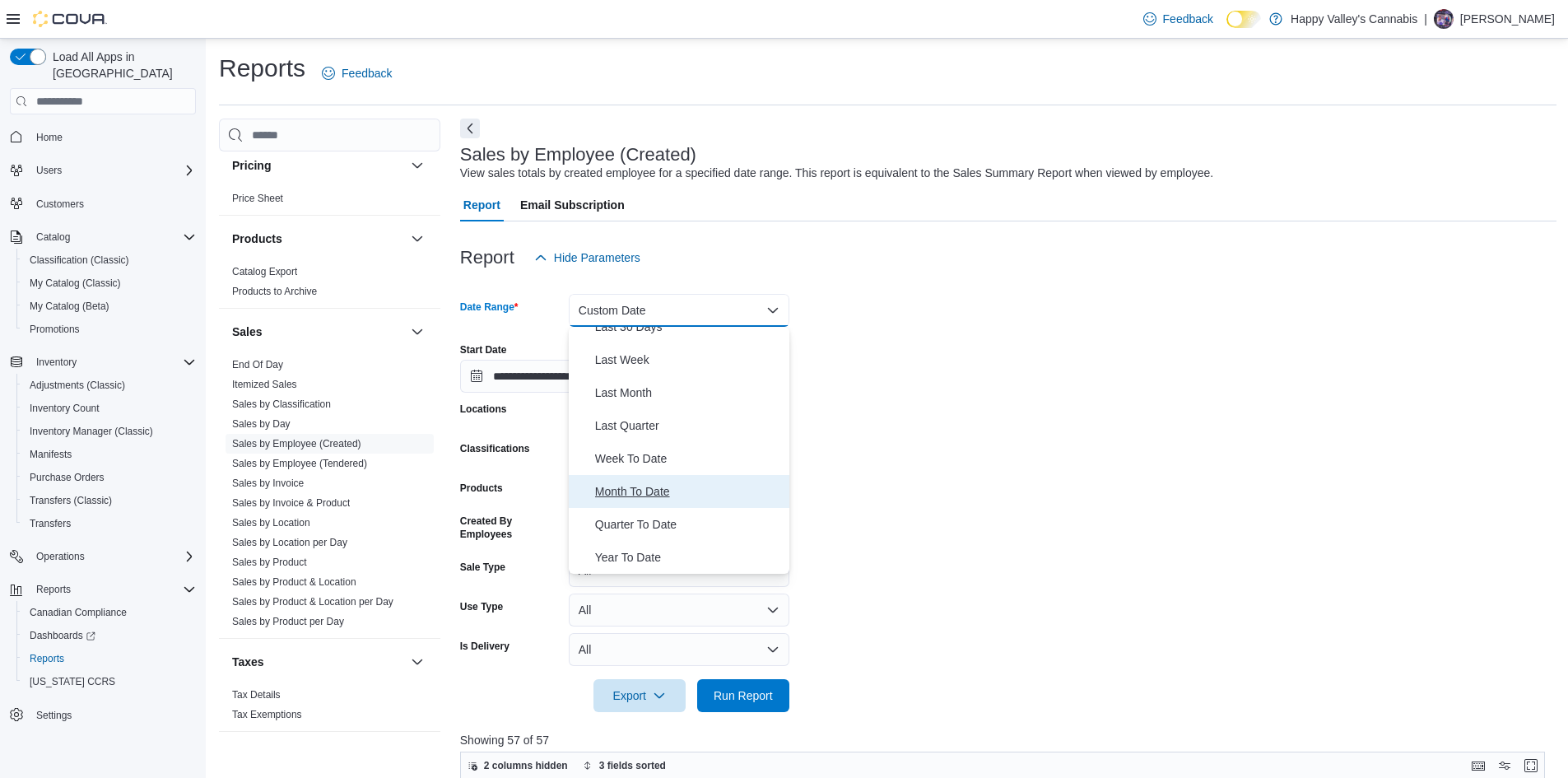
click at [639, 500] on span "Month To Date" at bounding box center [688, 491] width 188 height 19
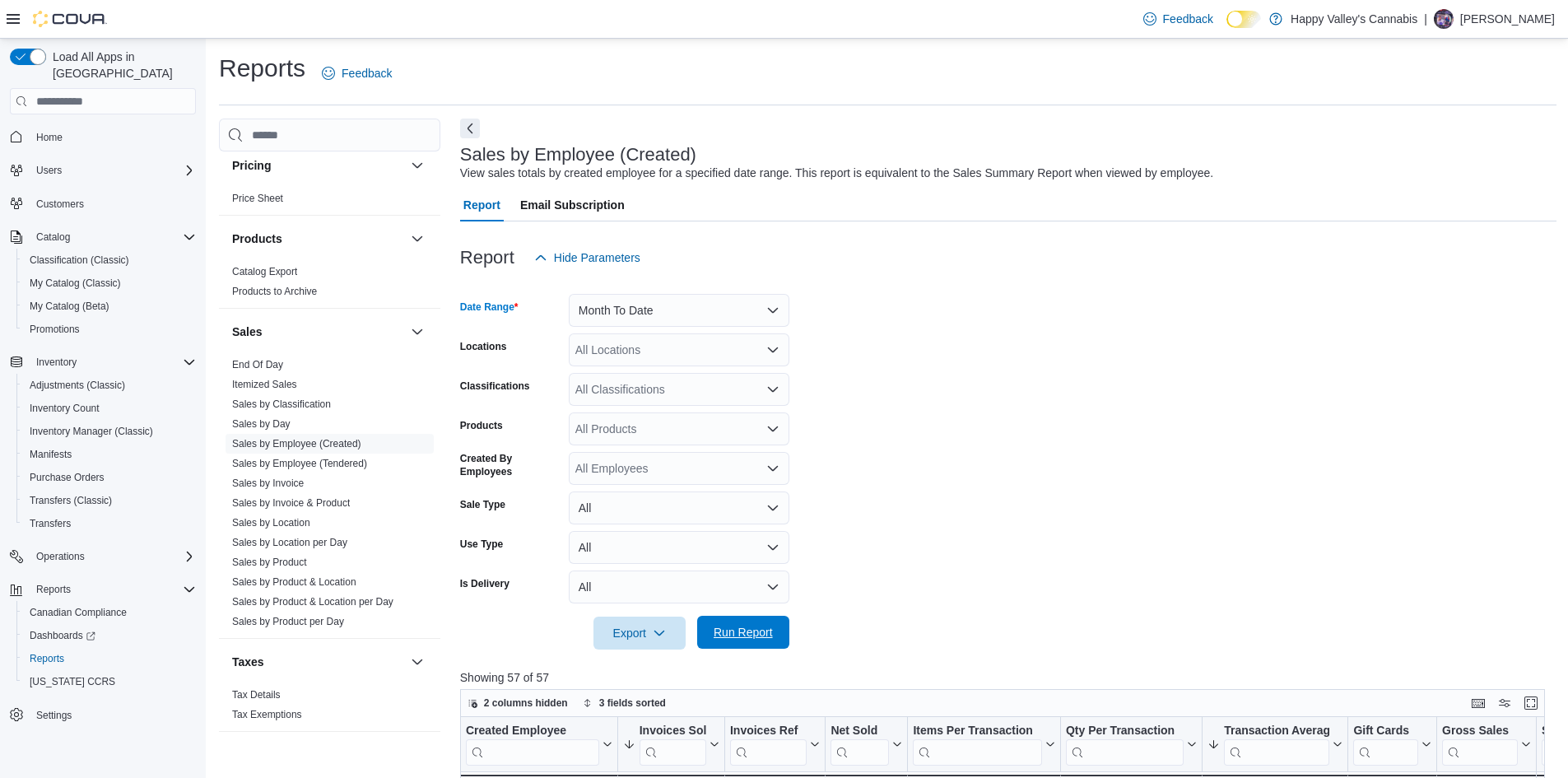
click at [742, 631] on span "Run Report" at bounding box center [743, 632] width 59 height 17
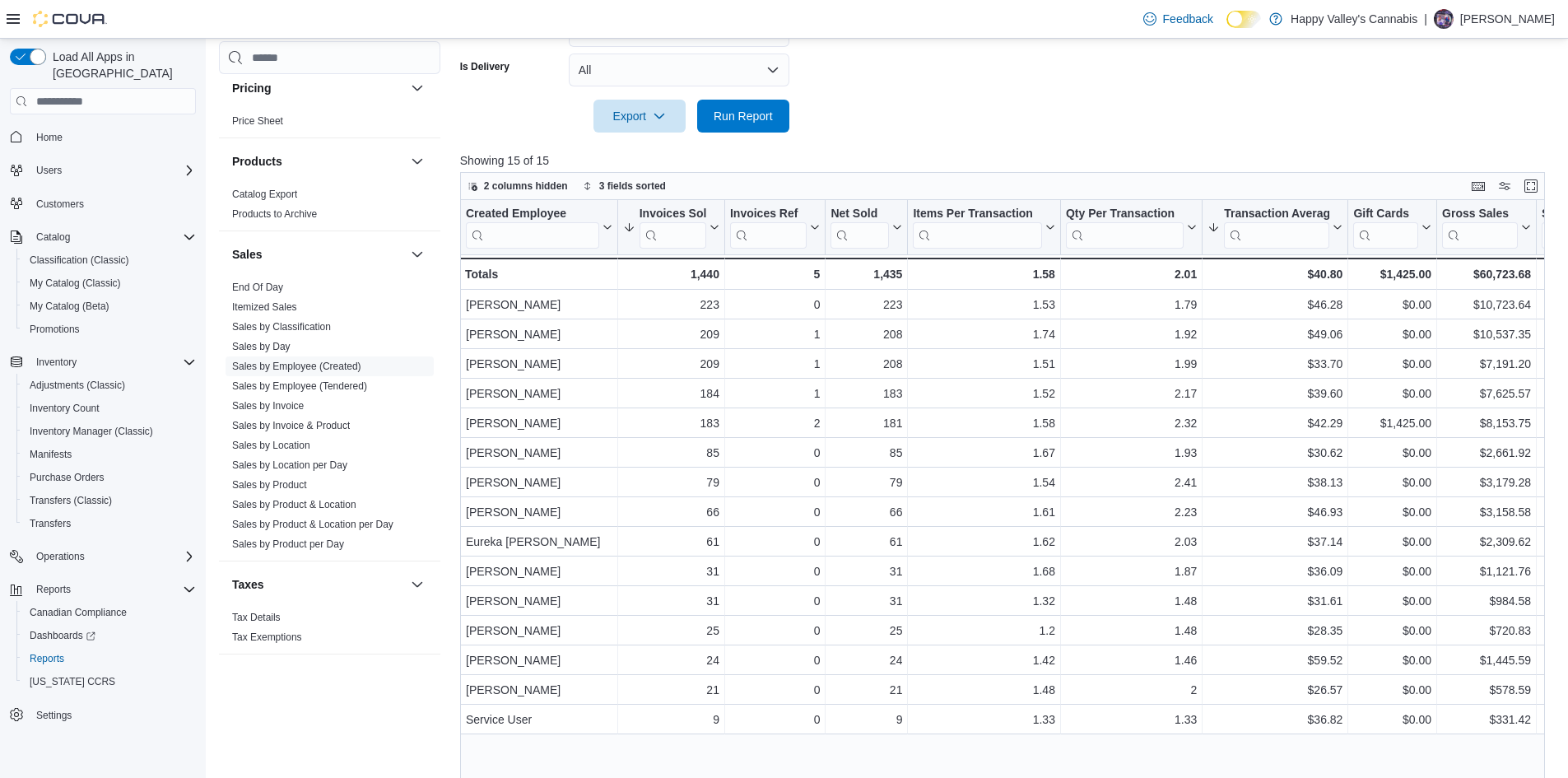
scroll to position [546, 0]
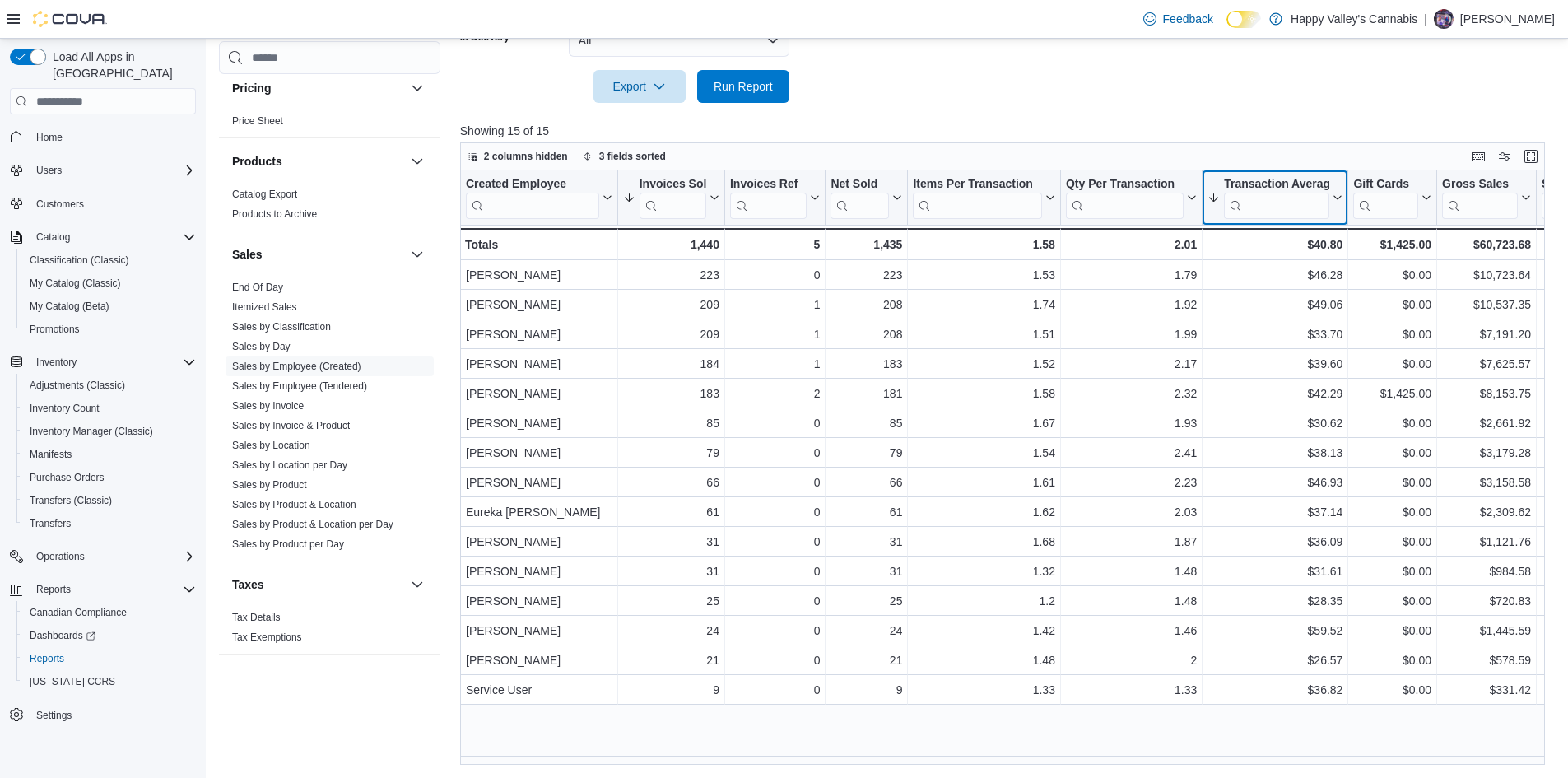
click at [1256, 200] on icon at bounding box center [1336, 197] width 13 height 10
click at [1256, 279] on span "Sort High-Low" at bounding box center [1286, 281] width 63 height 13
click at [1256, 191] on button "Transaction Average" at bounding box center [1275, 198] width 135 height 42
click at [1256, 275] on span "Sort High-Low" at bounding box center [1286, 281] width 63 height 13
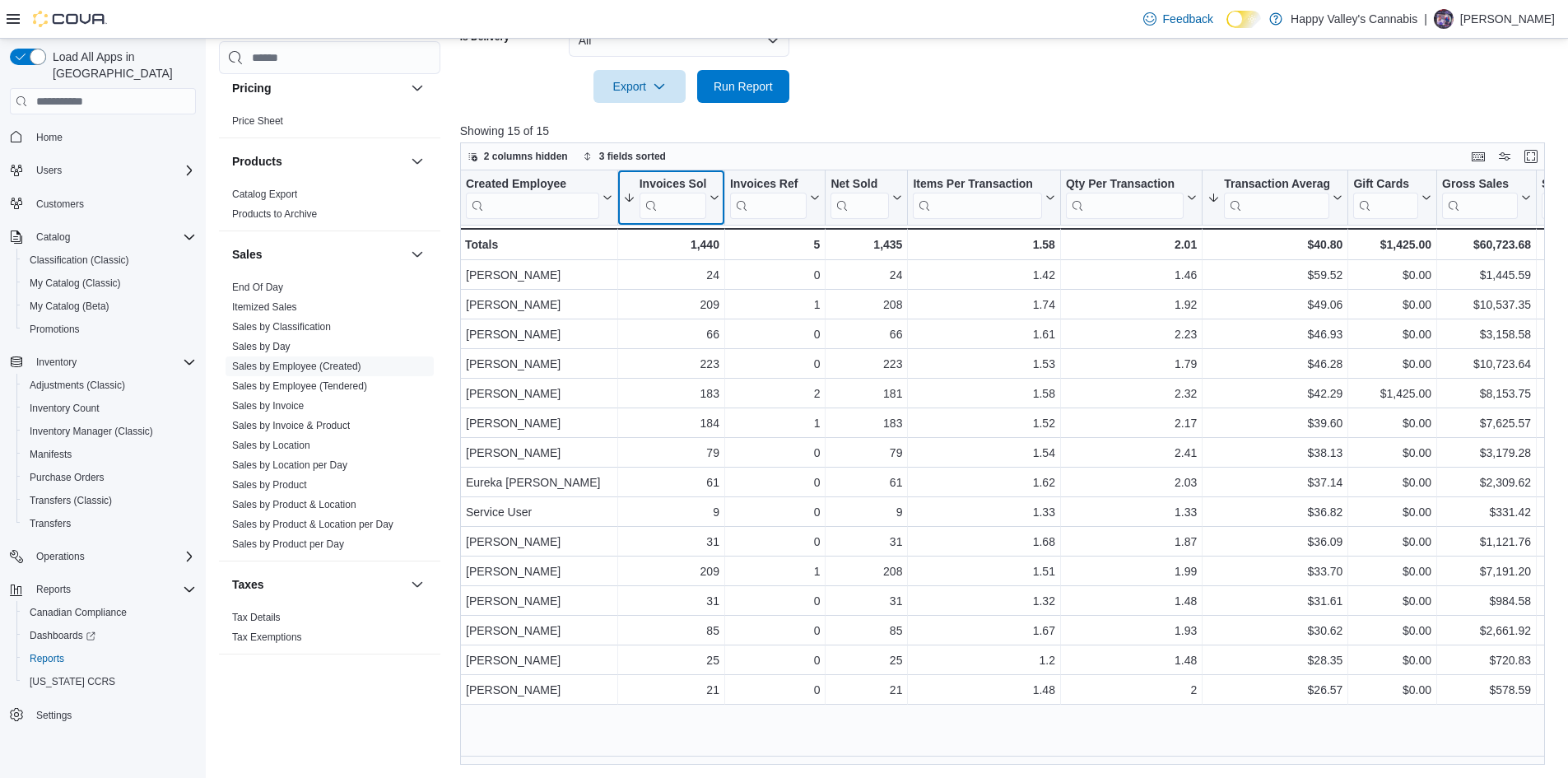
click at [713, 197] on icon at bounding box center [712, 197] width 13 height 10
click at [696, 272] on button "Sort High-Low" at bounding box center [671, 280] width 99 height 19
click at [712, 200] on icon at bounding box center [712, 197] width 13 height 10
click at [699, 283] on span "Sort High-Low" at bounding box center [683, 281] width 63 height 13
